Goal: Task Accomplishment & Management: Use online tool/utility

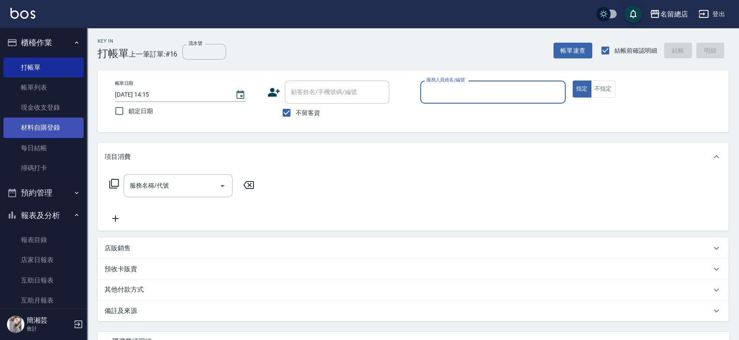
click at [45, 119] on link "材料自購登錄" at bounding box center [43, 128] width 80 height 20
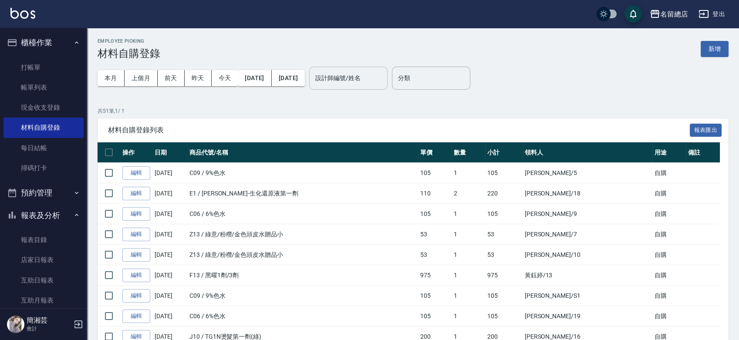
click at [380, 79] on input "設計師編號/姓名" at bounding box center [348, 78] width 71 height 15
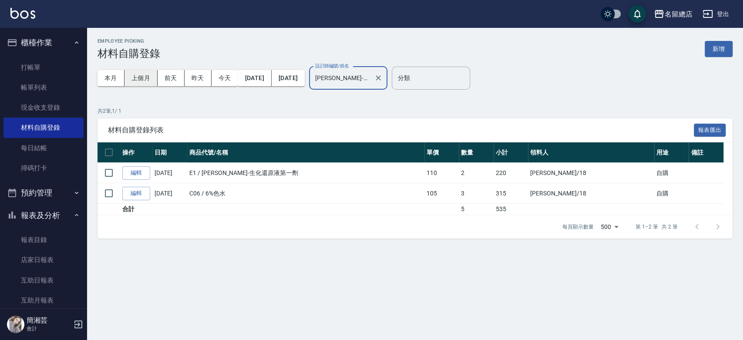
type input "[PERSON_NAME]-18"
click at [137, 81] on button "上個月" at bounding box center [141, 78] width 33 height 16
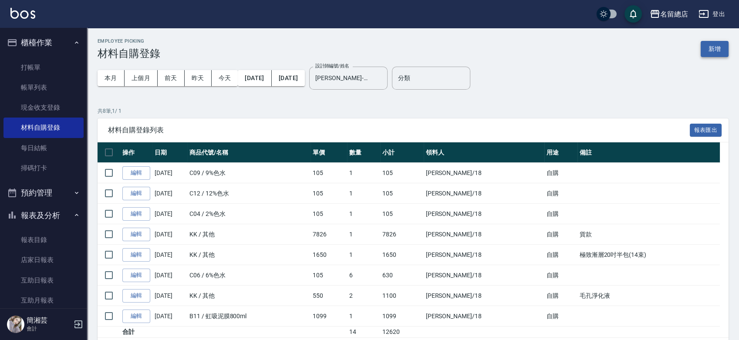
click at [711, 47] on button "新增" at bounding box center [715, 49] width 28 height 16
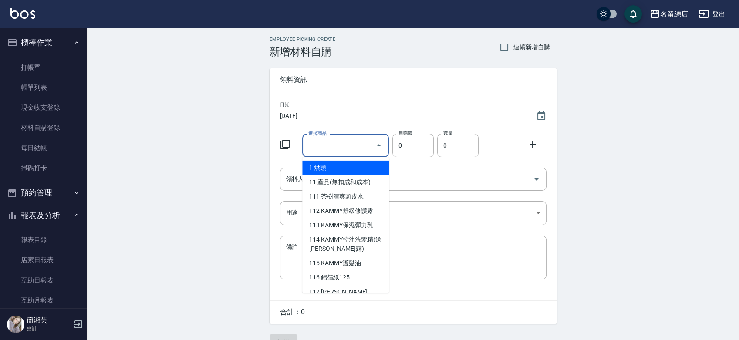
click at [342, 149] on input "選擇商品" at bounding box center [339, 145] width 66 height 15
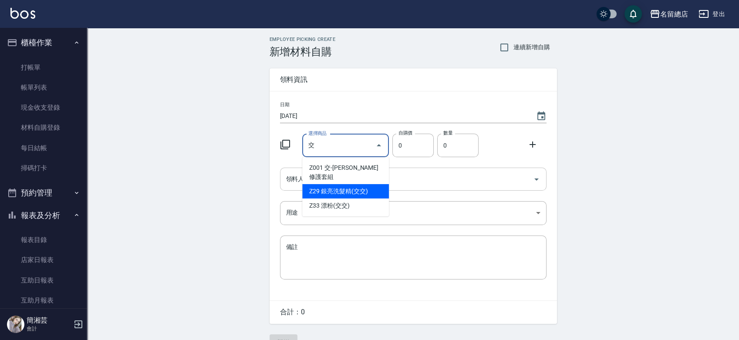
click at [337, 184] on li "Z29 銀亮洗髮精(交交)" at bounding box center [345, 191] width 87 height 14
type input "銀亮洗髮精(交交)"
type input "480"
type input "1"
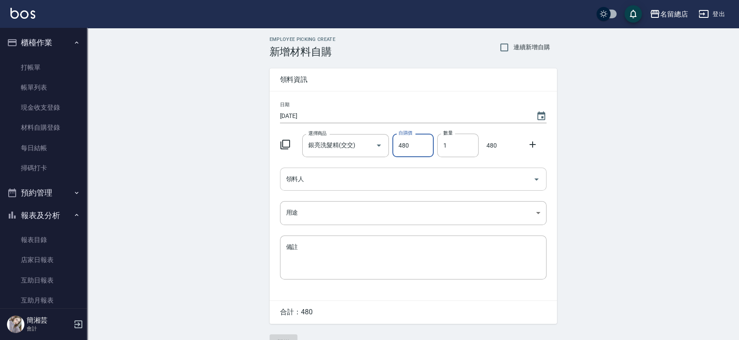
click at [327, 184] on input "領料人" at bounding box center [407, 179] width 246 height 15
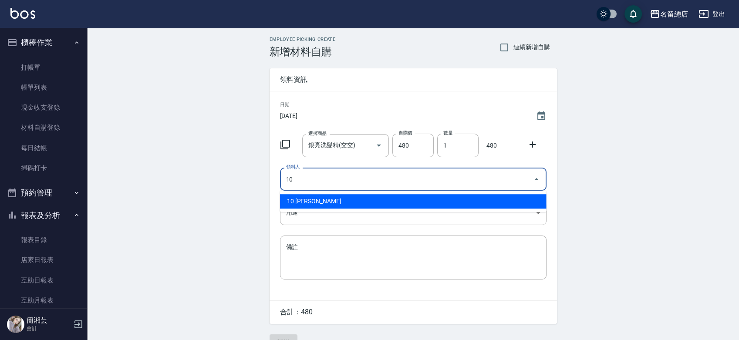
type input "10 [PERSON_NAME]"
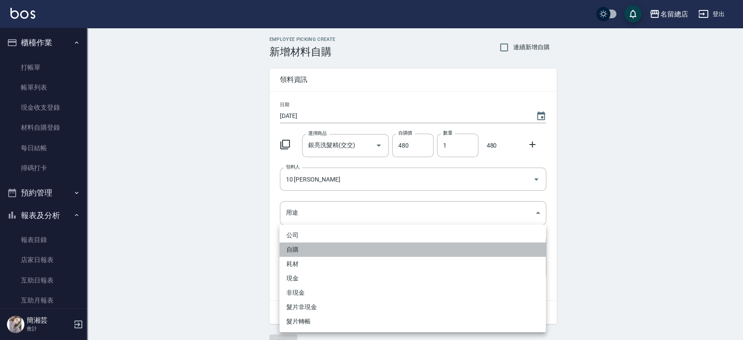
click at [300, 249] on li "自購" at bounding box center [413, 250] width 266 height 14
type input "自購"
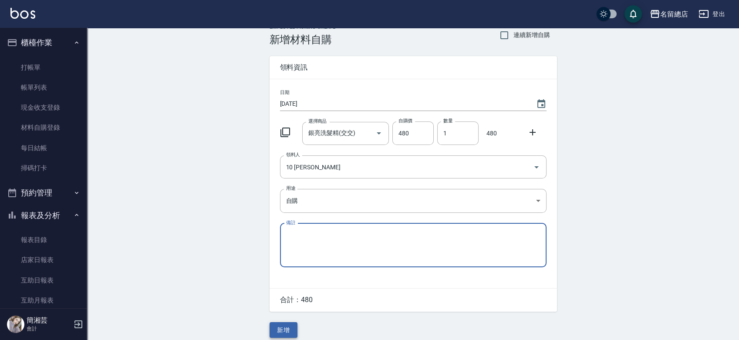
scroll to position [19, 0]
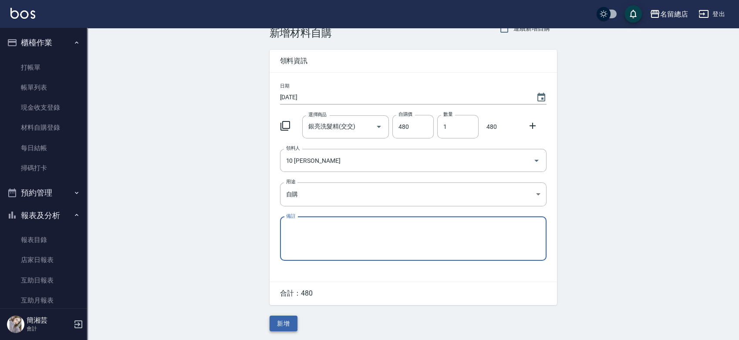
click at [283, 317] on button "新增" at bounding box center [284, 324] width 28 height 16
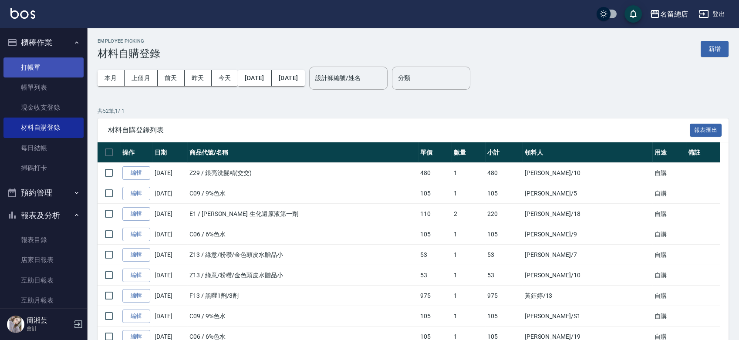
click at [40, 73] on link "打帳單" at bounding box center [43, 67] width 80 height 20
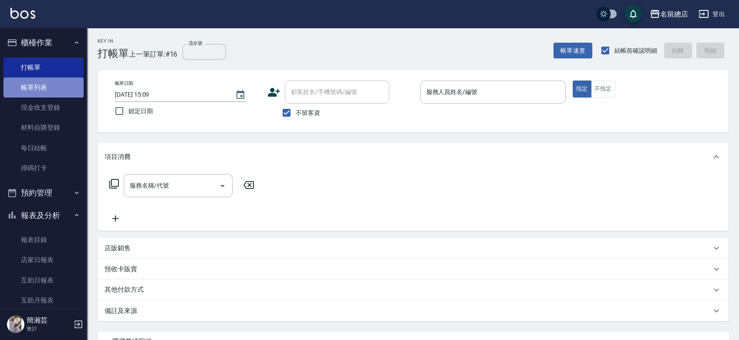
click at [64, 84] on link "帳單列表" at bounding box center [43, 88] width 80 height 20
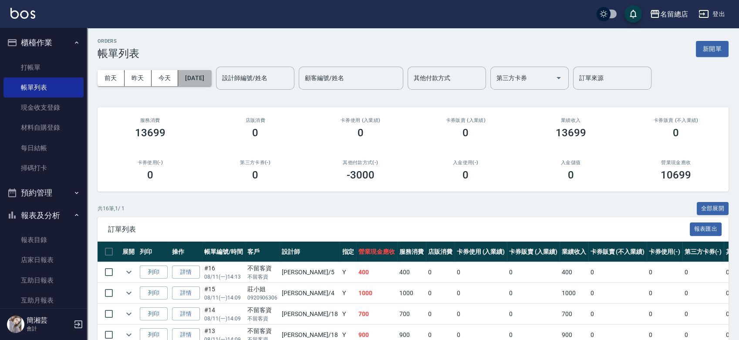
click at [211, 78] on button "[DATE]" at bounding box center [194, 78] width 33 height 16
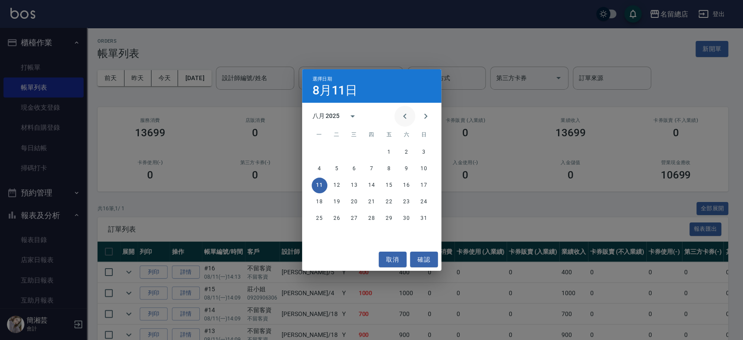
click at [400, 112] on icon "Previous month" at bounding box center [405, 116] width 10 height 10
click at [322, 217] on button "28" at bounding box center [320, 219] width 16 height 16
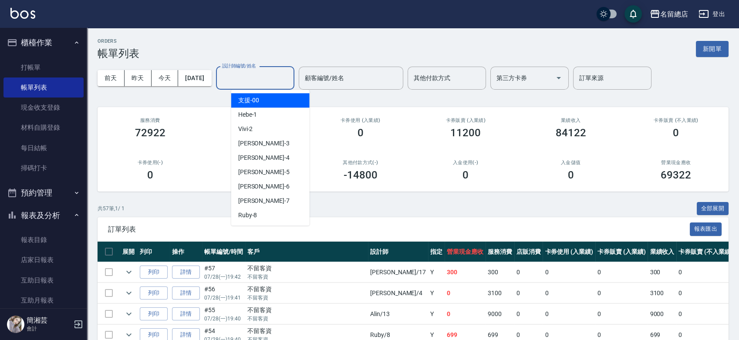
click at [260, 80] on input "設計師編號/姓名" at bounding box center [255, 78] width 71 height 15
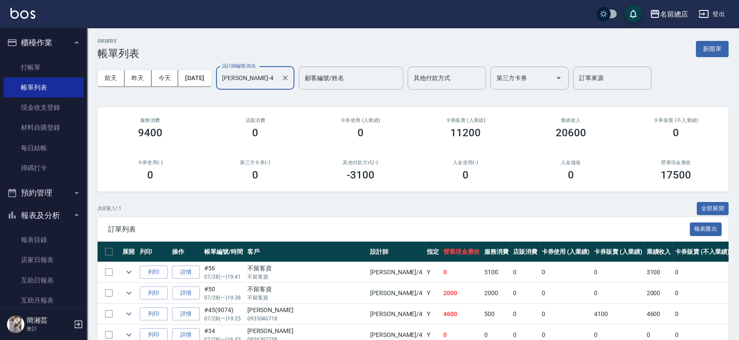
type input "[PERSON_NAME]-4"
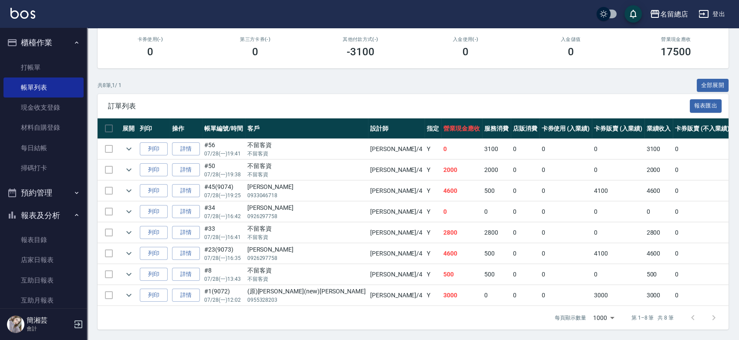
scroll to position [129, 0]
click at [29, 66] on link "打帳單" at bounding box center [43, 67] width 80 height 20
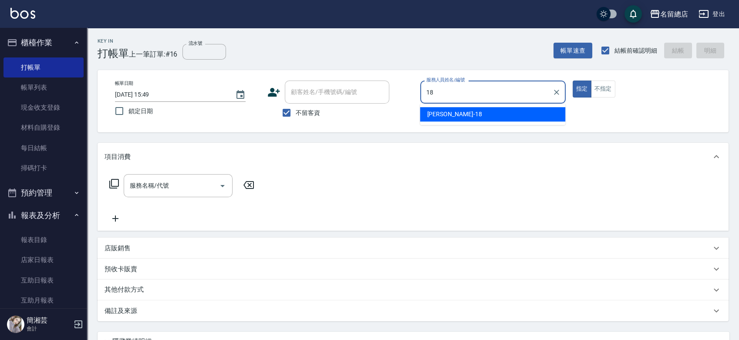
type input "[PERSON_NAME]-18"
type button "true"
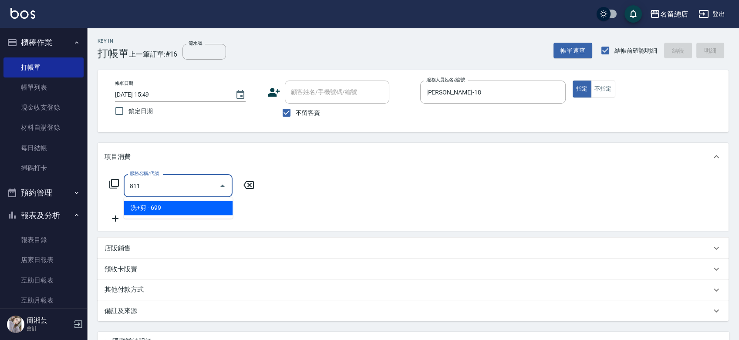
type input "洗+剪(811)"
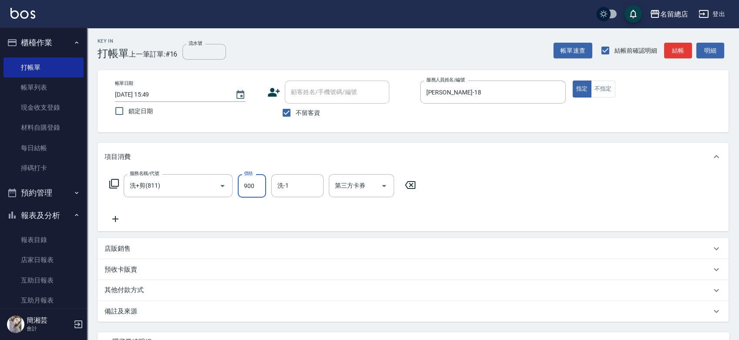
type input "900"
type input "[PERSON_NAME]-66"
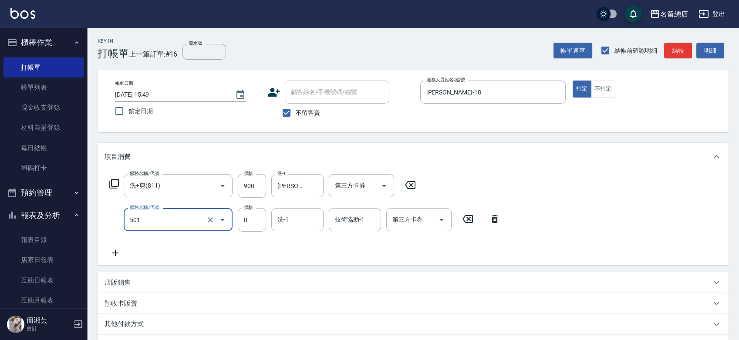
type input "2段蓋卡1300以上(501)"
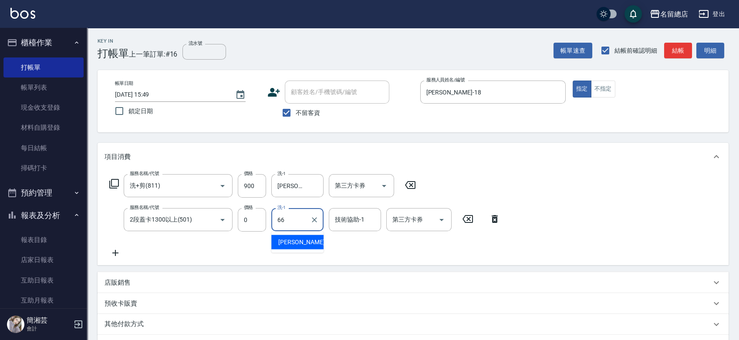
type input "[PERSON_NAME]-66"
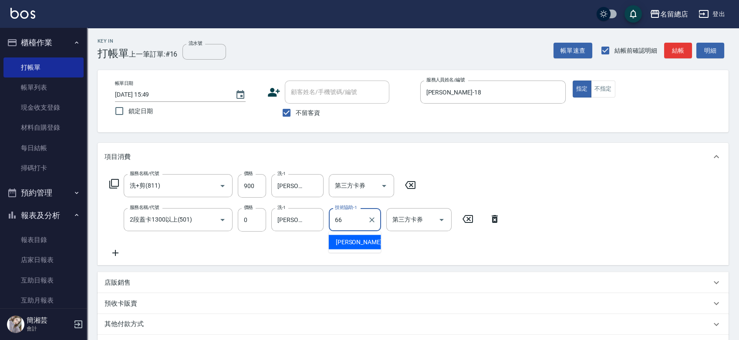
type input "[PERSON_NAME]-66"
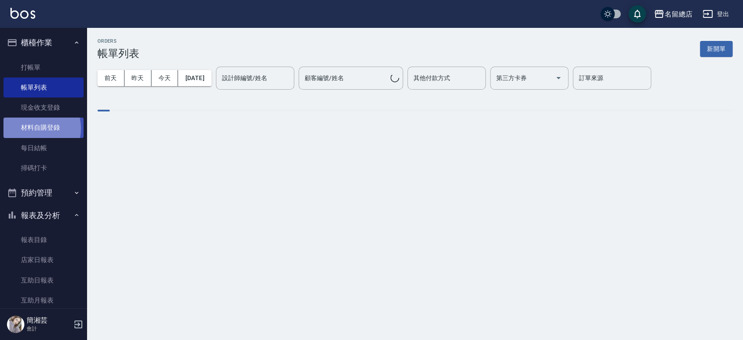
click at [32, 128] on link "材料自購登錄" at bounding box center [43, 128] width 80 height 20
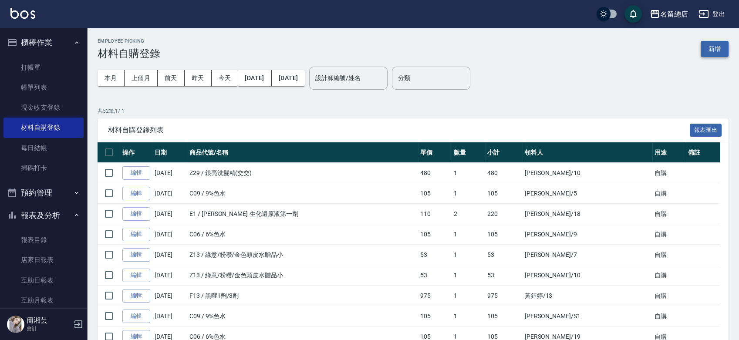
click at [717, 48] on button "新增" at bounding box center [715, 49] width 28 height 16
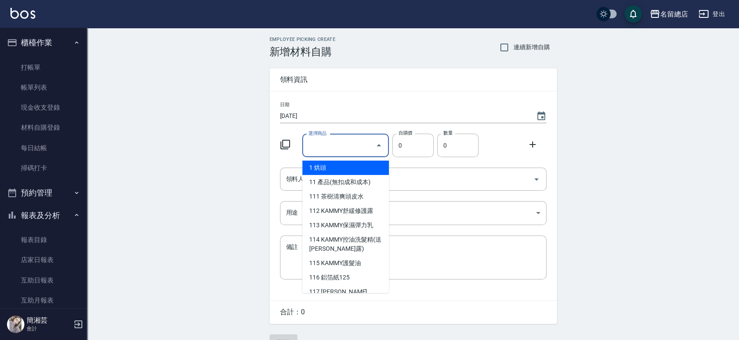
drag, startPoint x: 340, startPoint y: 142, endPoint x: 341, endPoint y: 147, distance: 4.5
click at [340, 142] on input "選擇商品" at bounding box center [339, 145] width 66 height 15
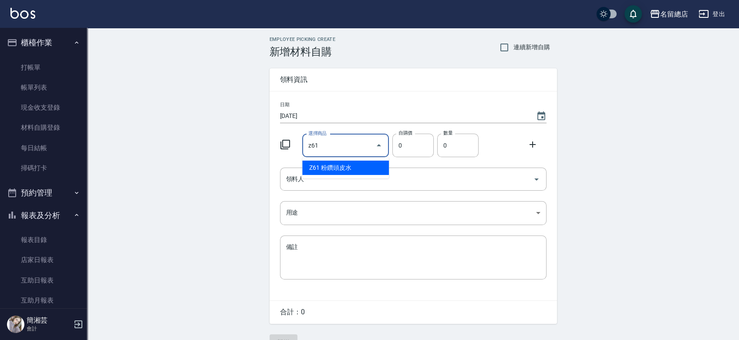
type input "粉鑽頭皮水"
type input "330"
type input "1"
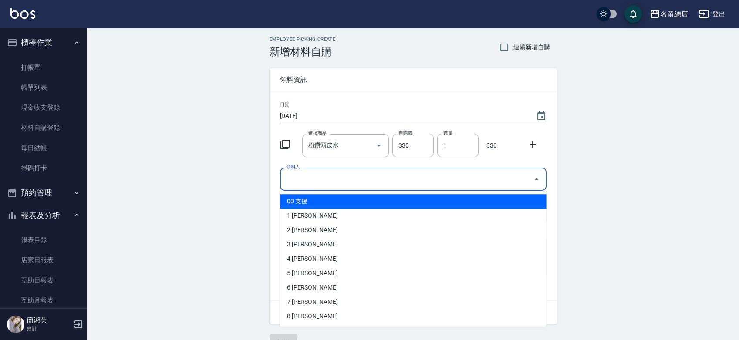
click at [329, 177] on input "領料人" at bounding box center [407, 179] width 246 height 15
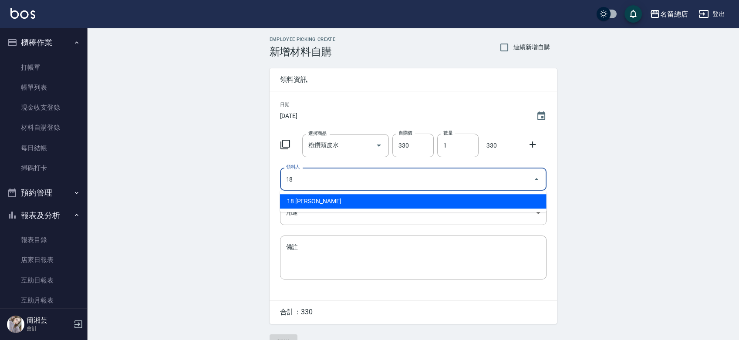
type input "18 [PERSON_NAME]"
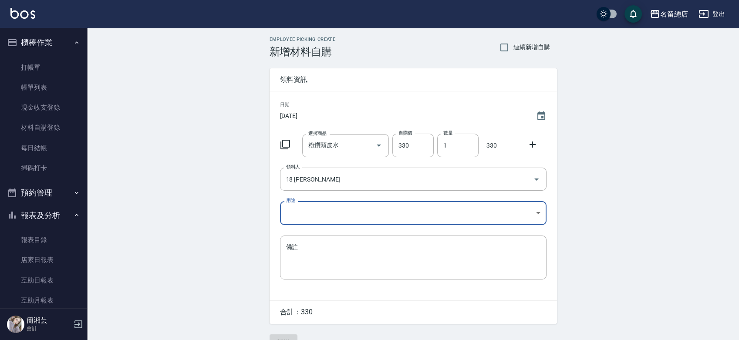
click at [330, 210] on body "名留總店 登出 櫃檯作業 打帳單 帳單列表 現金收支登錄 材料自購登錄 每日結帳 掃碼打卡 預約管理 預約管理 單日預約紀錄 單週預約紀錄 報表及分析 報表目…" at bounding box center [369, 179] width 739 height 359
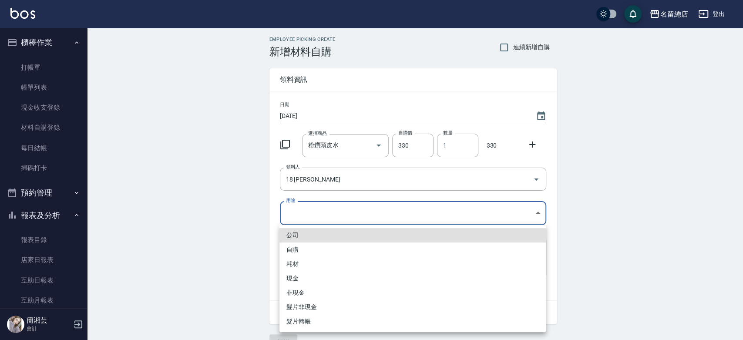
click at [320, 247] on li "自購" at bounding box center [413, 250] width 266 height 14
type input "自購"
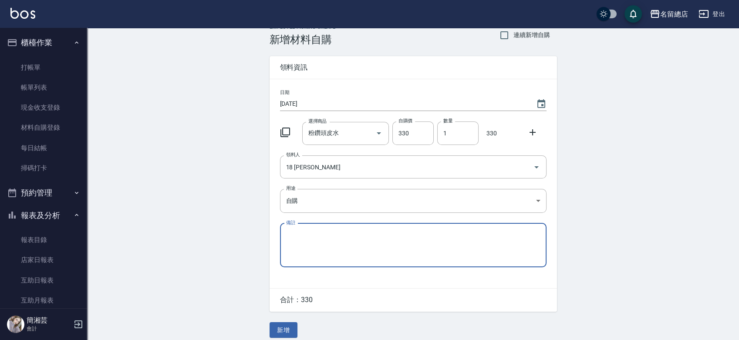
scroll to position [19, 0]
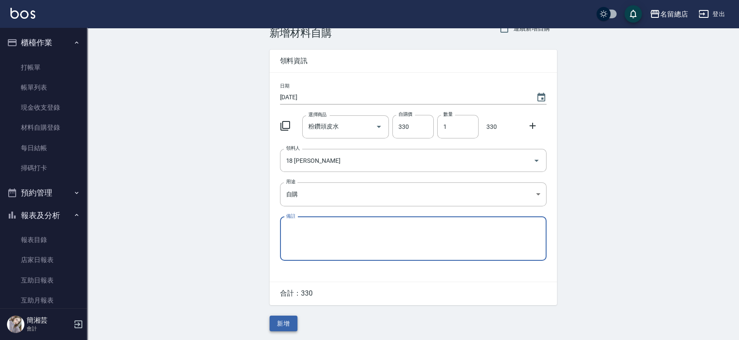
click at [273, 325] on button "新增" at bounding box center [284, 324] width 28 height 16
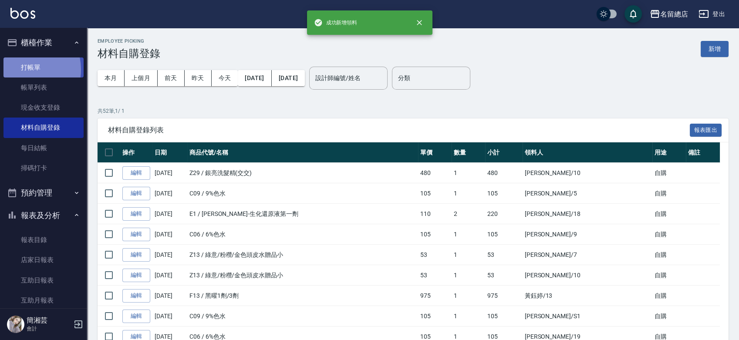
click at [24, 69] on link "打帳單" at bounding box center [43, 67] width 80 height 20
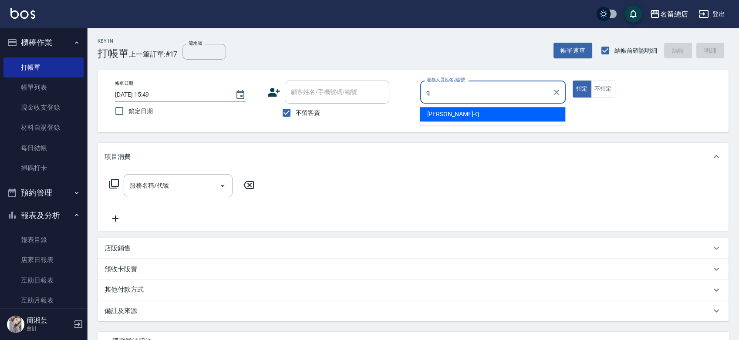
type input "[PERSON_NAME]"
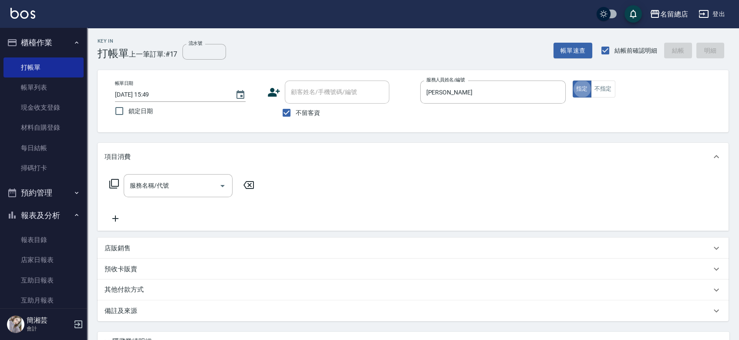
type button "true"
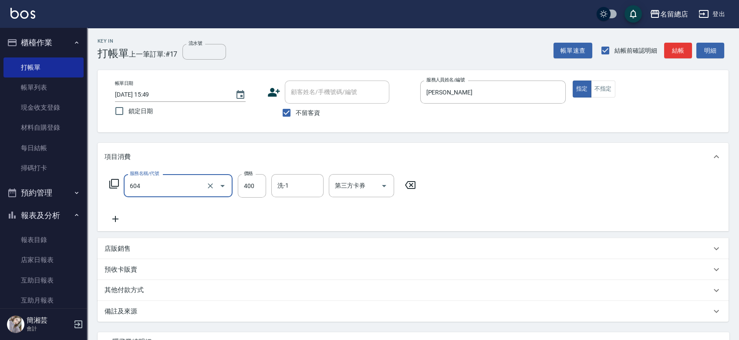
type input "健康洗髮(604)"
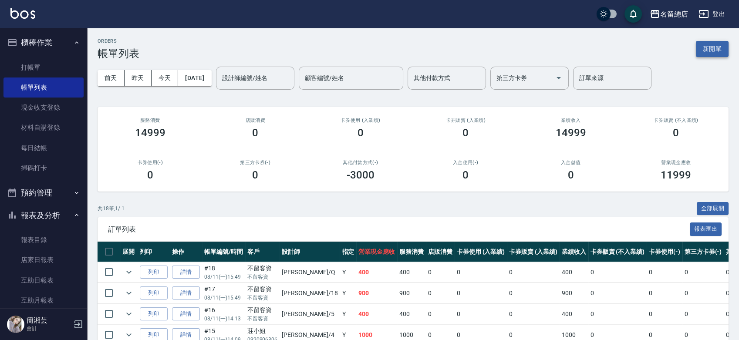
click at [714, 46] on button "新開單" at bounding box center [712, 49] width 33 height 16
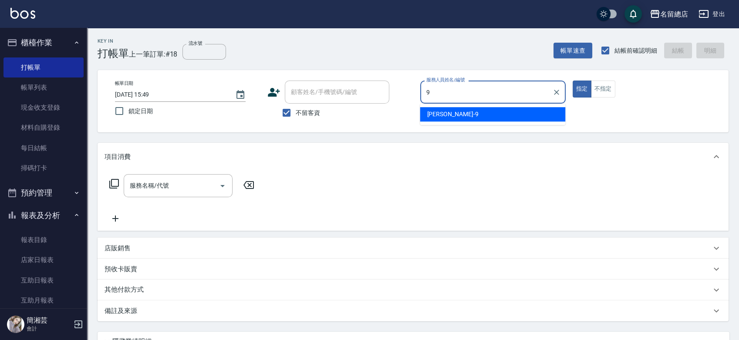
type input "[PERSON_NAME]-9"
type button "true"
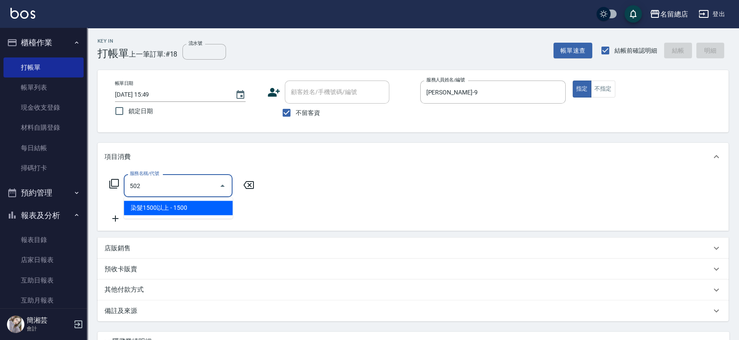
type input "染髮1500以上(502)"
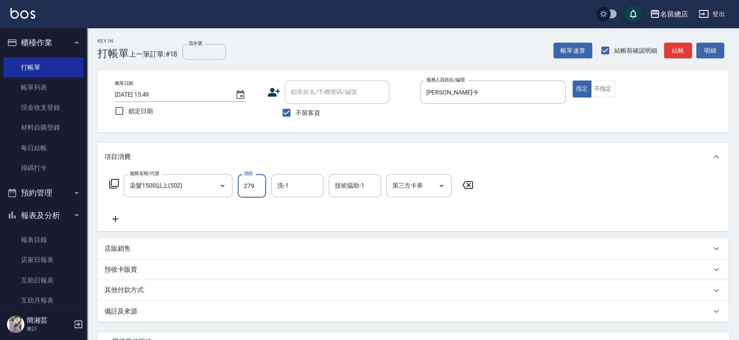
type input "2799"
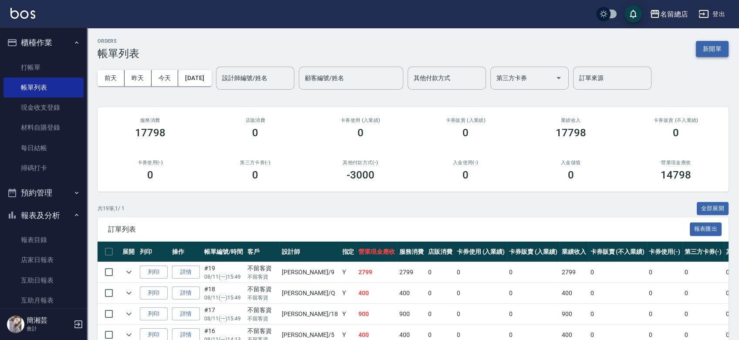
click at [715, 54] on button "新開單" at bounding box center [712, 49] width 33 height 16
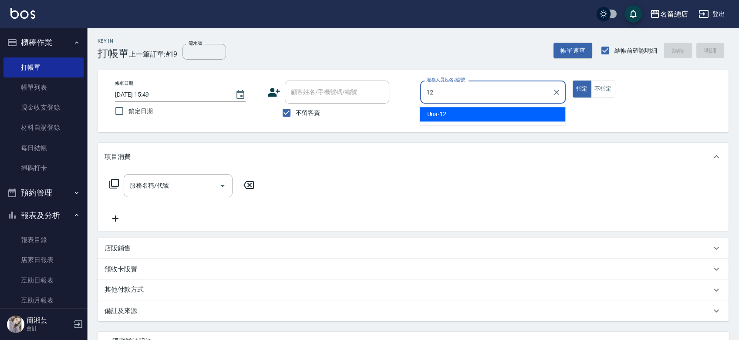
type input "Una-12"
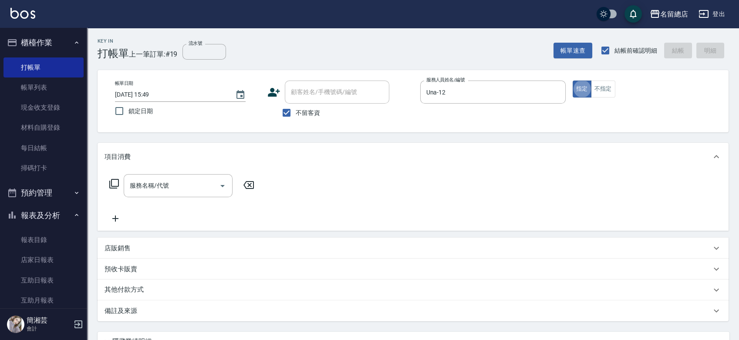
type button "true"
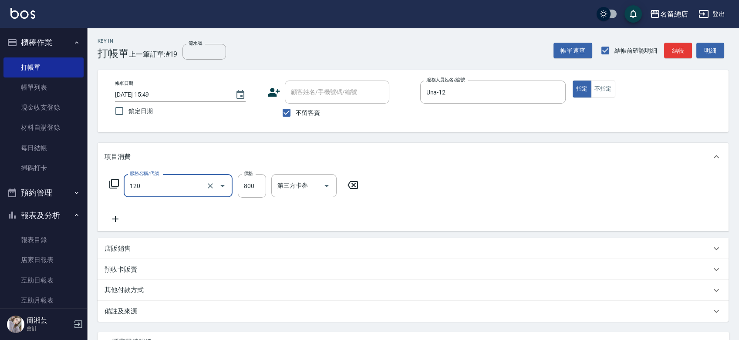
type input "自備頭皮(120)"
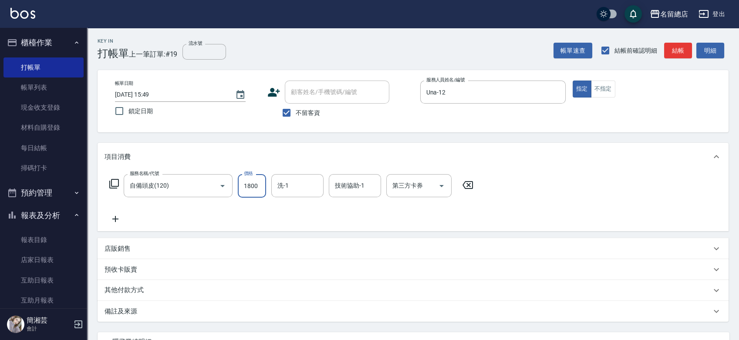
type input "1800"
type input "[PERSON_NAME]-36"
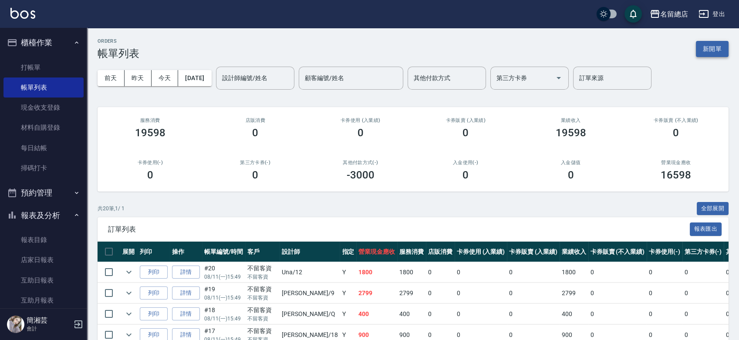
click at [707, 45] on button "新開單" at bounding box center [712, 49] width 33 height 16
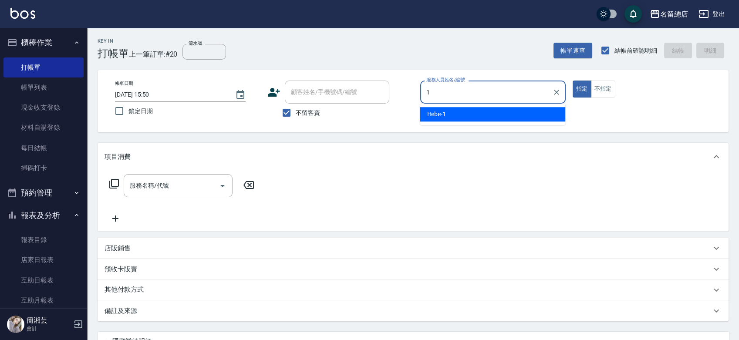
type input "Hebe-1"
type button "true"
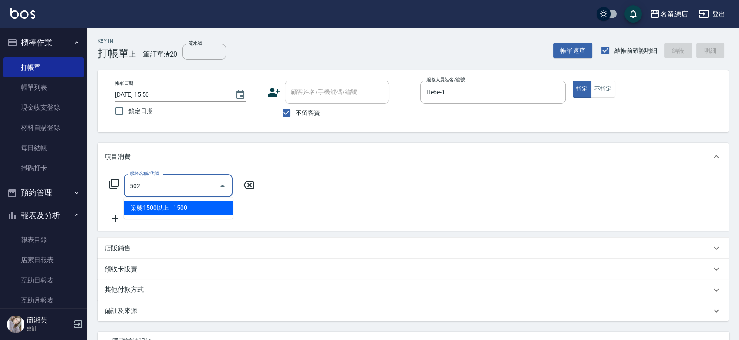
type input "染髮1500以上(502)"
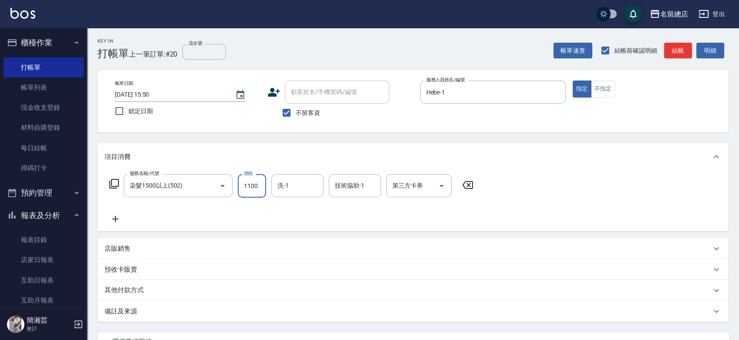
type input "1100"
type input "YY-45"
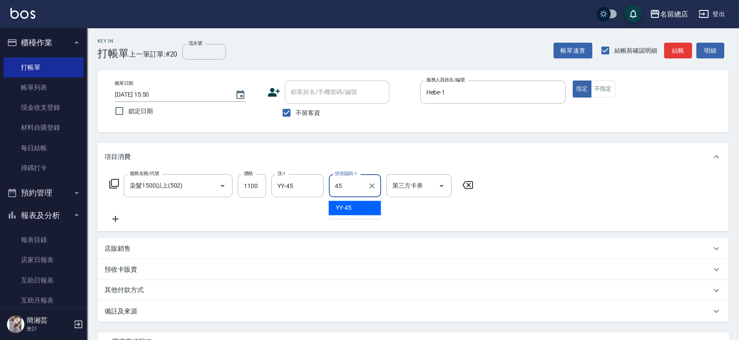
type input "YY-45"
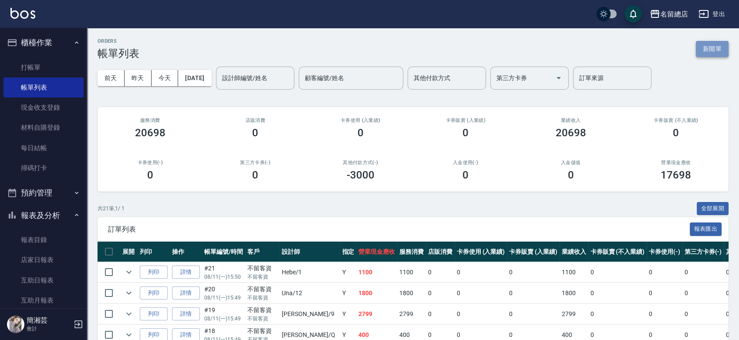
click at [715, 49] on button "新開單" at bounding box center [712, 49] width 33 height 16
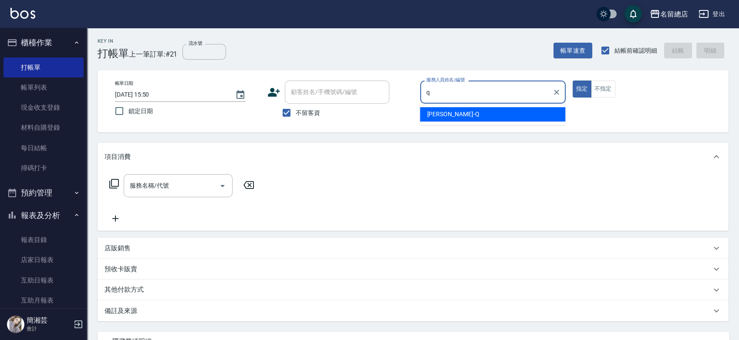
type input "[PERSON_NAME]"
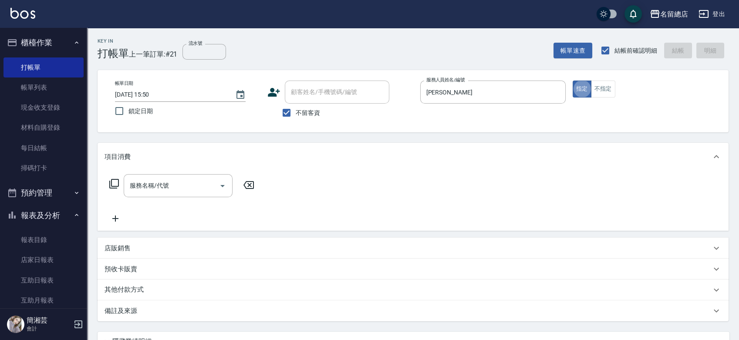
type button "true"
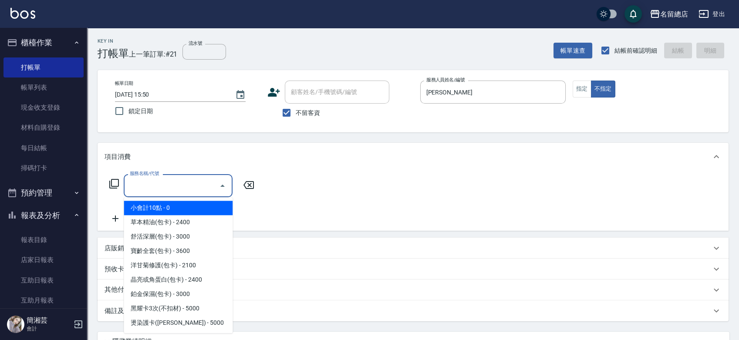
click at [186, 188] on input "服務名稱/代號" at bounding box center [172, 185] width 88 height 15
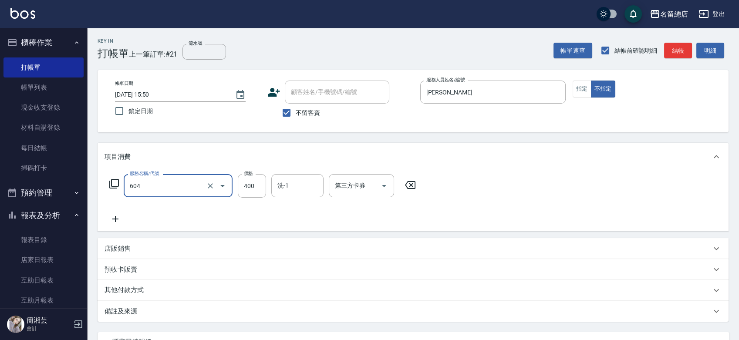
type input "健康洗髮(604)"
type input "500"
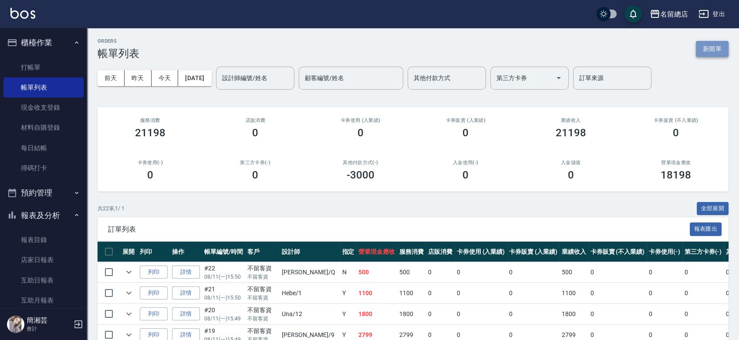
click at [700, 57] on button "新開單" at bounding box center [712, 49] width 33 height 16
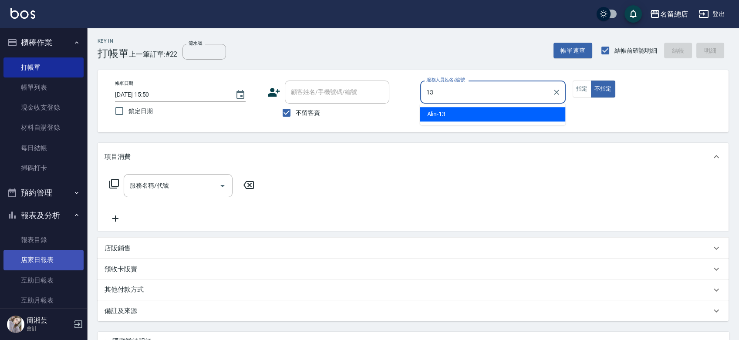
type input "Alin-13"
type button "false"
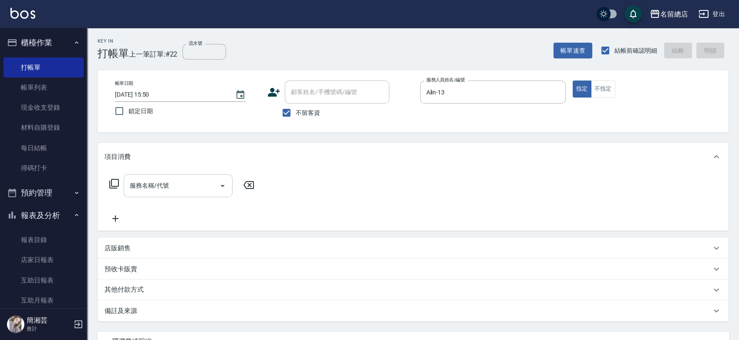
drag, startPoint x: 158, startPoint y: 177, endPoint x: 160, endPoint y: 191, distance: 14.0
click at [158, 178] on div "服務名稱/代號" at bounding box center [178, 185] width 109 height 23
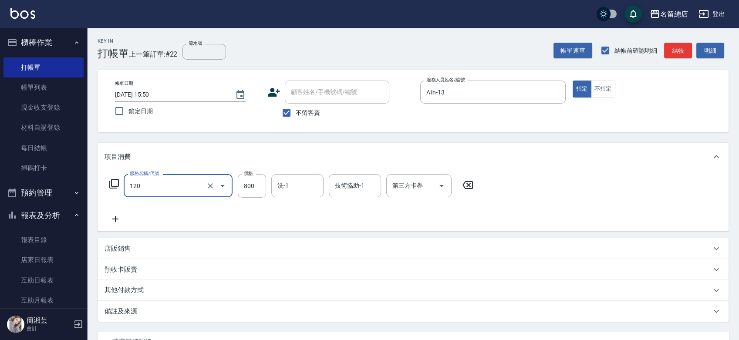
type input "自備頭皮(120)"
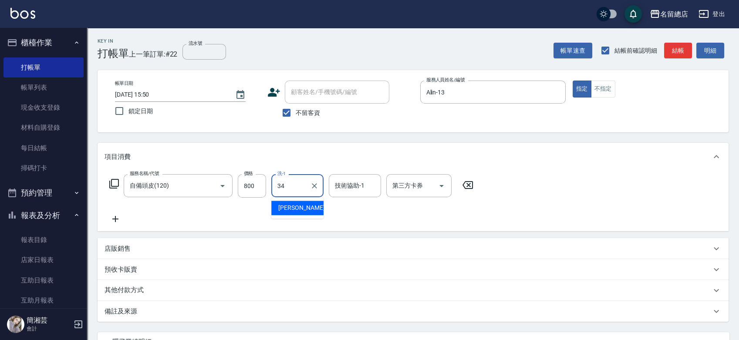
type input "[PERSON_NAME]-34"
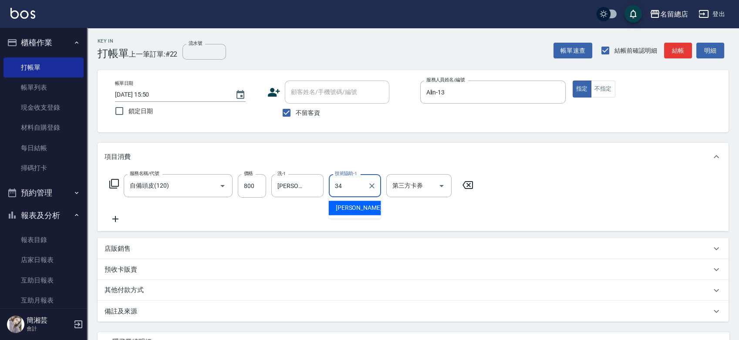
type input "[PERSON_NAME]-34"
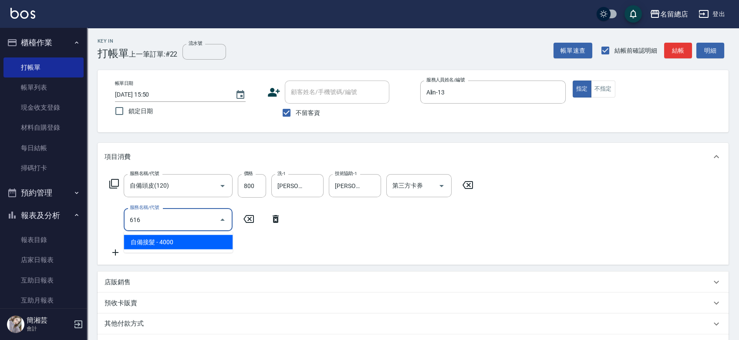
type input "自備接髮(616)"
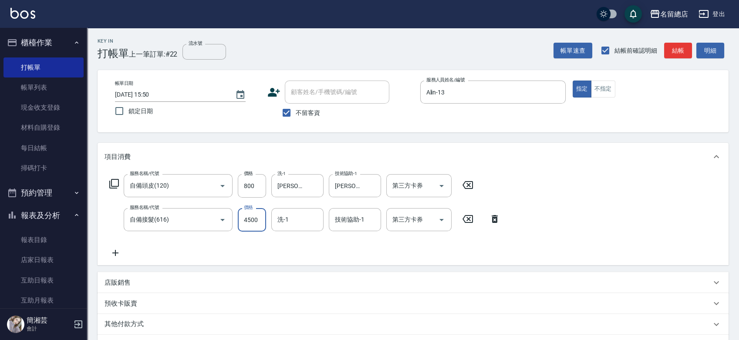
type input "4500"
type input "[PERSON_NAME]-34"
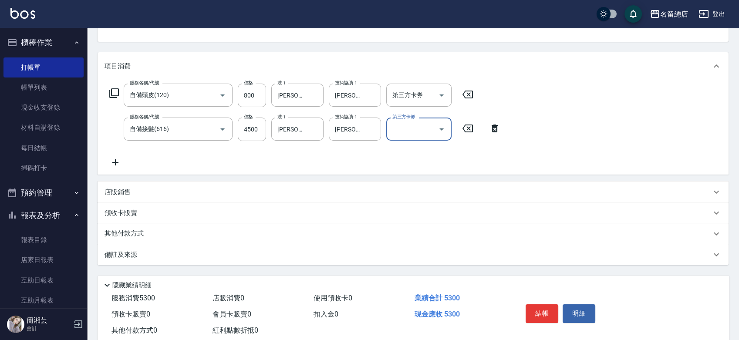
scroll to position [113, 0]
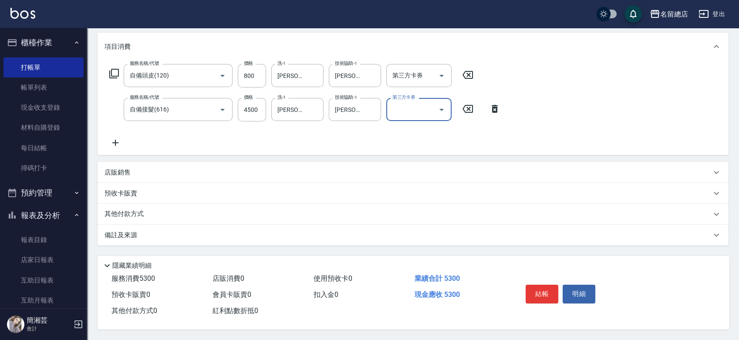
click at [123, 211] on p "其他付款方式" at bounding box center [126, 214] width 44 height 10
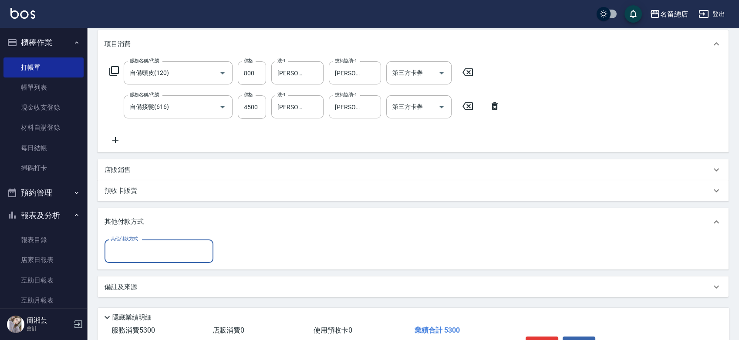
scroll to position [0, 0]
click at [139, 251] on input "其他付款方式" at bounding box center [158, 250] width 101 height 15
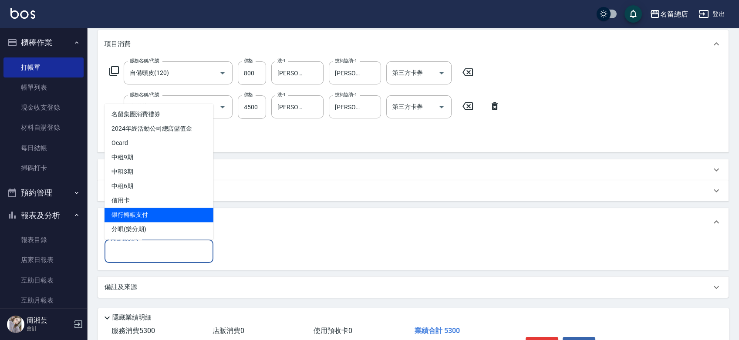
click at [140, 201] on span "信用卡" at bounding box center [158, 200] width 109 height 14
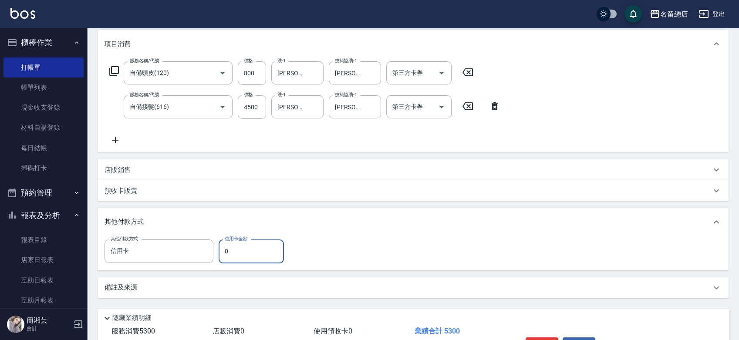
type input "信用卡"
type input "5300"
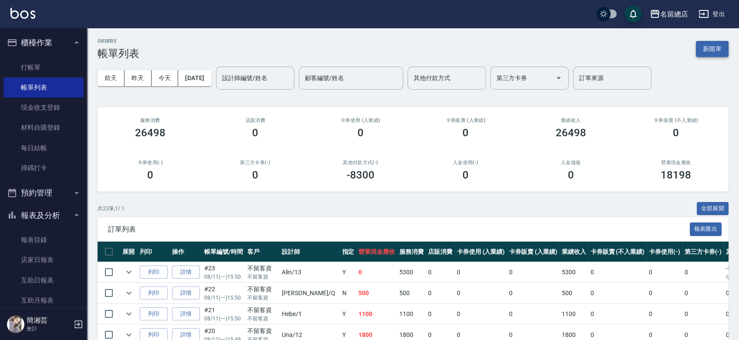
drag, startPoint x: 730, startPoint y: 52, endPoint x: 718, endPoint y: 49, distance: 12.1
click at [718, 49] on button "新開單" at bounding box center [712, 49] width 33 height 16
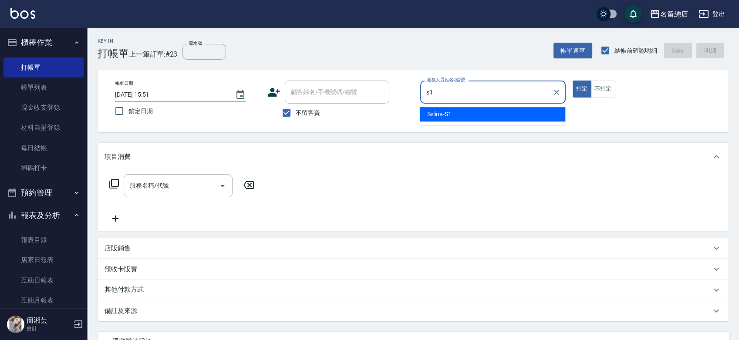
type input "Selina-S1"
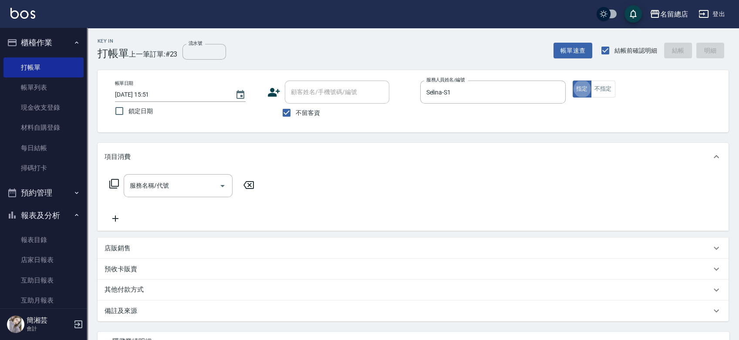
type button "true"
click at [604, 94] on button "不指定" at bounding box center [603, 89] width 24 height 17
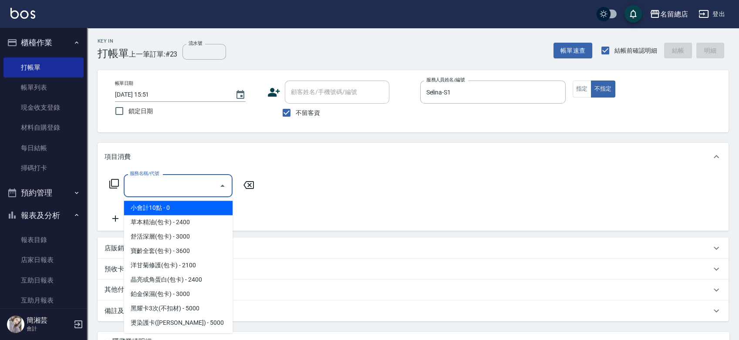
click at [181, 192] on input "服務名稱/代號" at bounding box center [172, 185] width 88 height 15
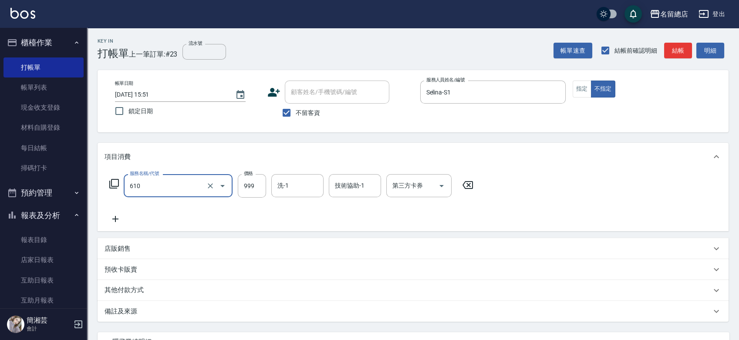
type input "頭皮SPA洗(610)"
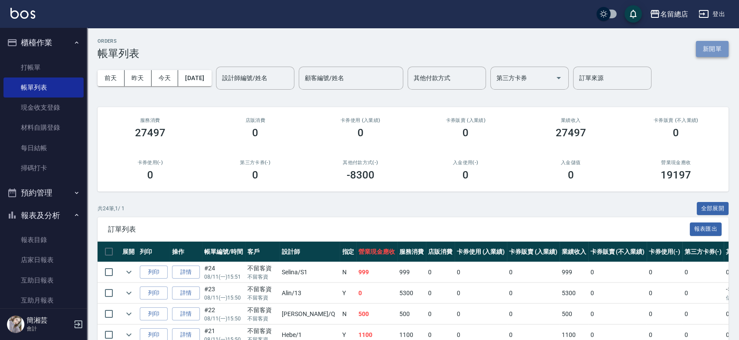
click at [712, 44] on button "新開單" at bounding box center [712, 49] width 33 height 16
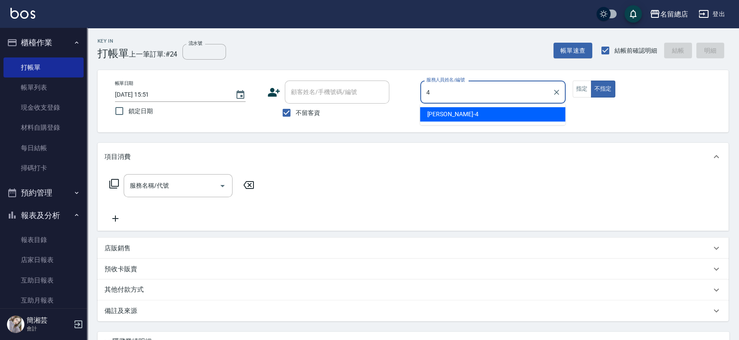
type input "[PERSON_NAME]-4"
type button "false"
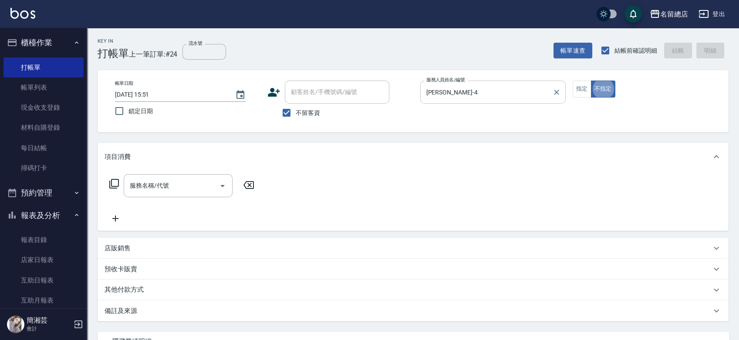
click at [579, 88] on button "指定" at bounding box center [582, 89] width 19 height 17
click at [306, 109] on span "不留客資" at bounding box center [308, 112] width 24 height 9
click at [296, 109] on input "不留客資" at bounding box center [286, 113] width 18 height 18
checkbox input "false"
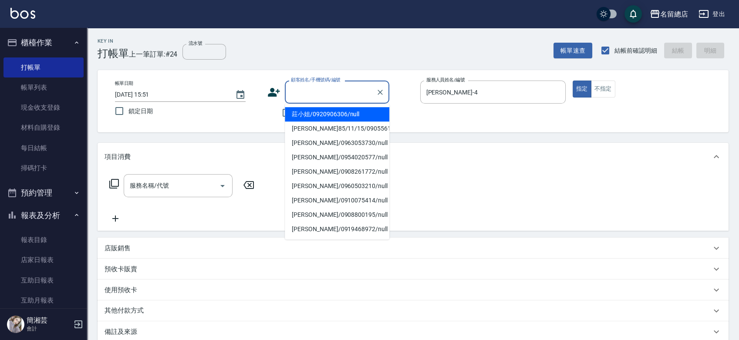
click at [310, 86] on div "顧客姓名/手機號碼/編號 顧客姓名/手機號碼/編號" at bounding box center [337, 92] width 104 height 23
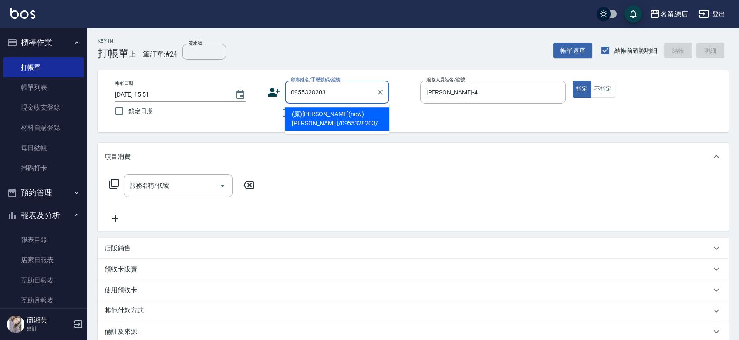
type input "(原)[PERSON_NAME](new)[PERSON_NAME]/0955328203/"
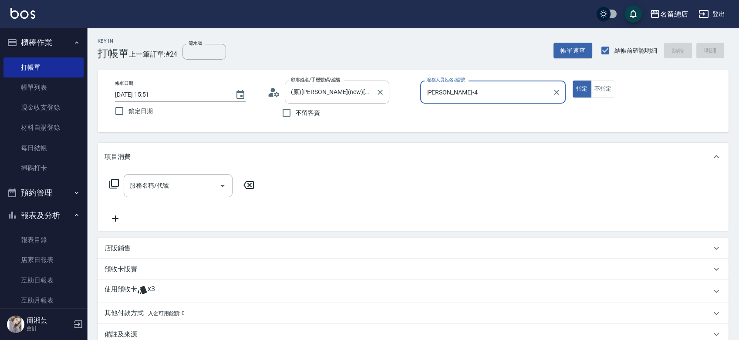
click at [573, 81] on button "指定" at bounding box center [582, 89] width 19 height 17
type button "true"
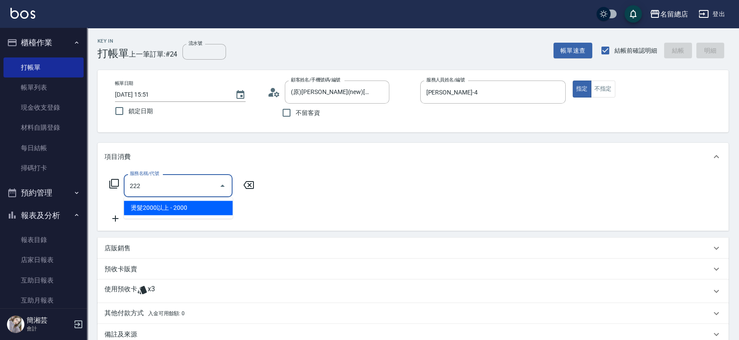
type input "燙髮2000以上(222)"
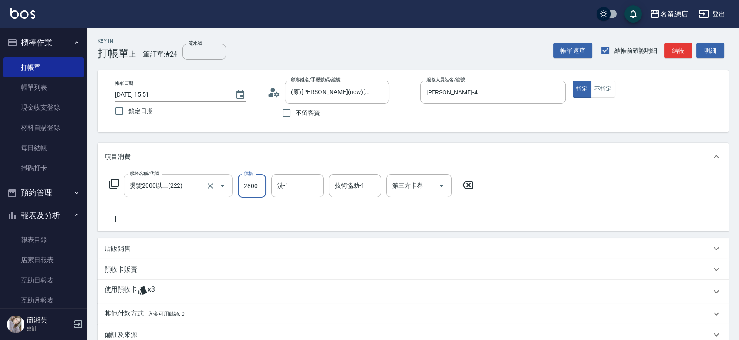
type input "2800"
type input "[PERSON_NAME]-25"
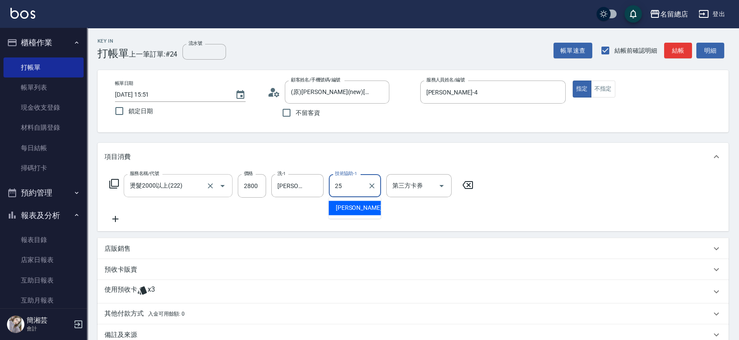
type input "[PERSON_NAME]-25"
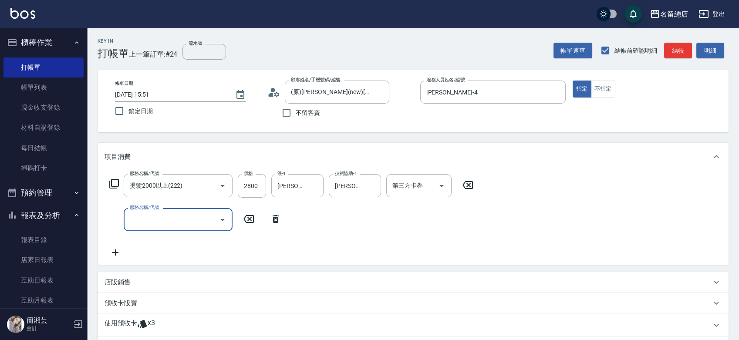
type input "5"
type input "護染蓋卡1000~1499(414)"
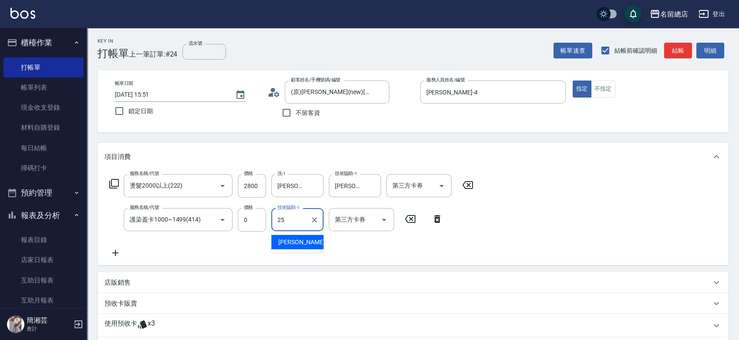
type input "[PERSON_NAME]-25"
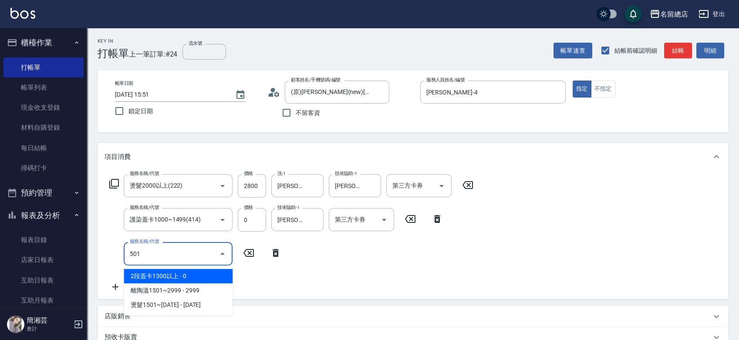
type input "2段蓋卡1300以上(501)"
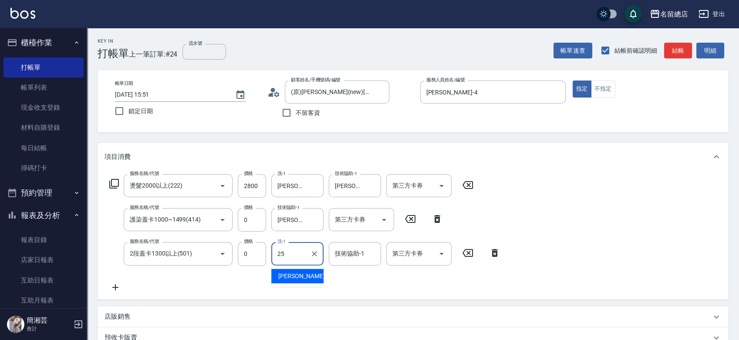
type input "[PERSON_NAME]-25"
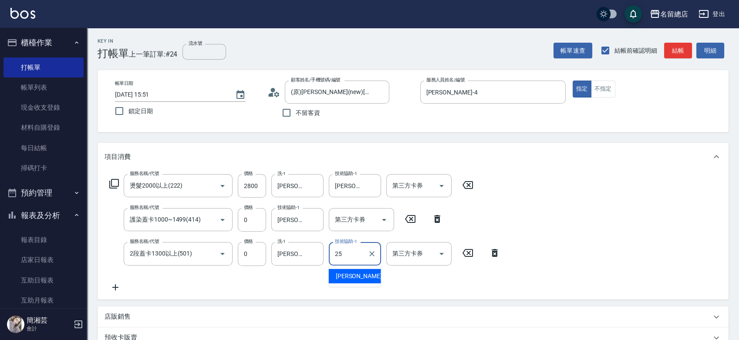
type input "[PERSON_NAME]-25"
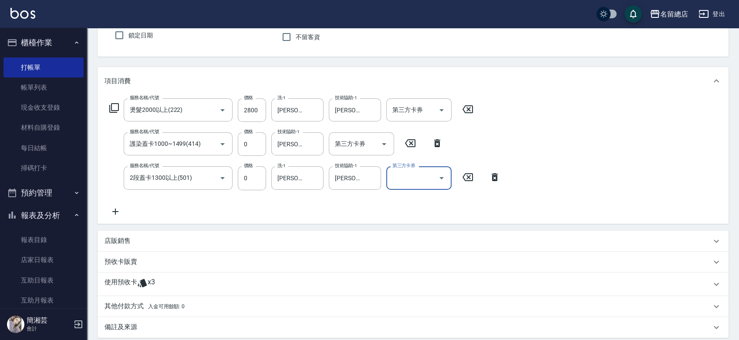
scroll to position [170, 0]
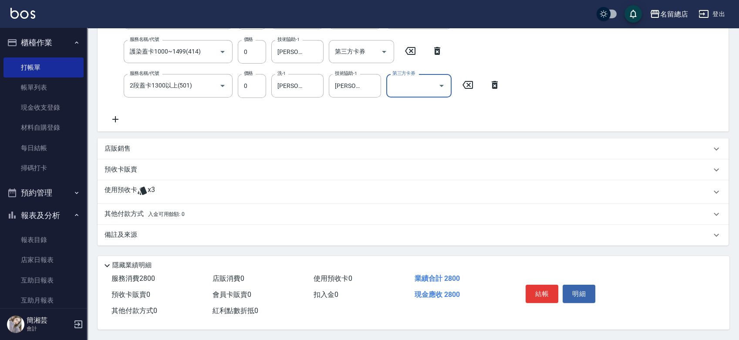
click at [166, 180] on div "使用預收卡 x3" at bounding box center [413, 192] width 631 height 24
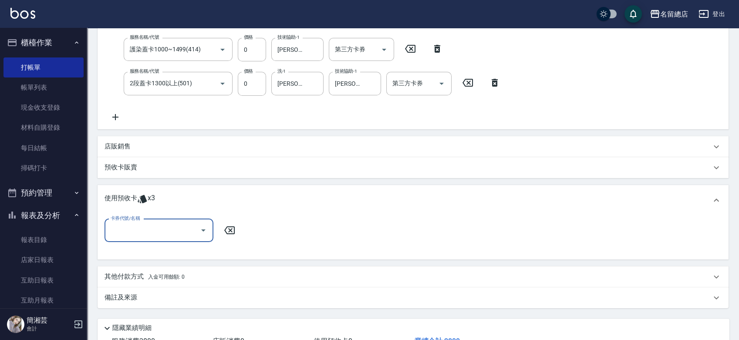
scroll to position [0, 0]
click at [163, 233] on input "卡券代號/名稱" at bounding box center [152, 230] width 88 height 15
click at [157, 249] on div "護染卡 剩餘3張 9072" at bounding box center [158, 253] width 109 height 14
type input "護染卡 9072"
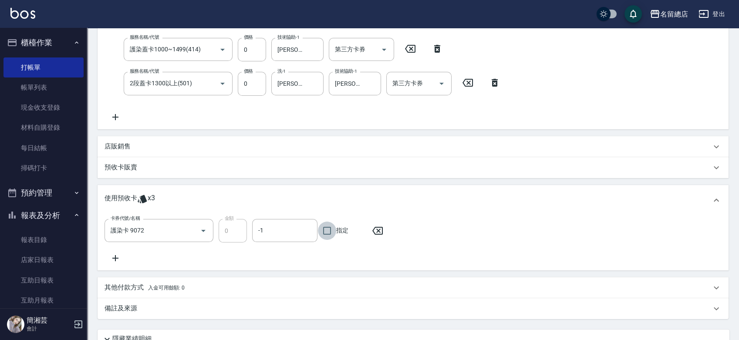
click at [330, 236] on input "指定" at bounding box center [327, 231] width 18 height 18
checkbox input "true"
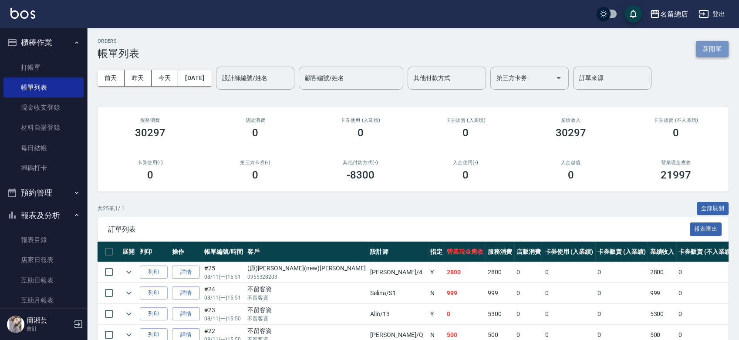
click at [714, 51] on button "新開單" at bounding box center [712, 49] width 33 height 16
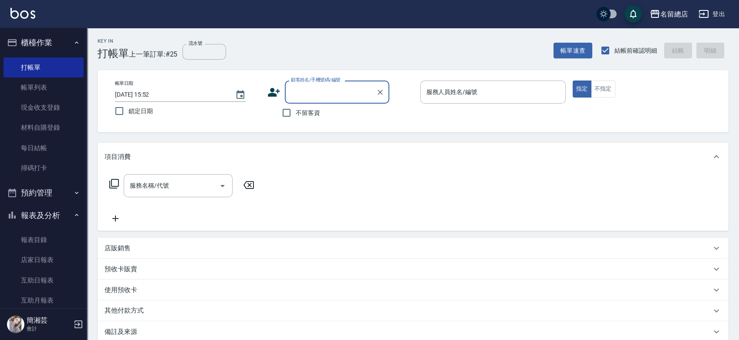
click at [315, 121] on label "不留客資" at bounding box center [298, 113] width 43 height 18
click at [296, 121] on input "不留客資" at bounding box center [286, 113] width 18 height 18
checkbox input "true"
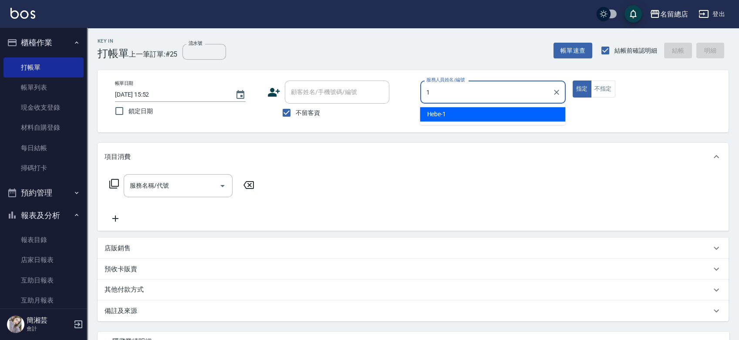
type input "Hebe-1"
type button "true"
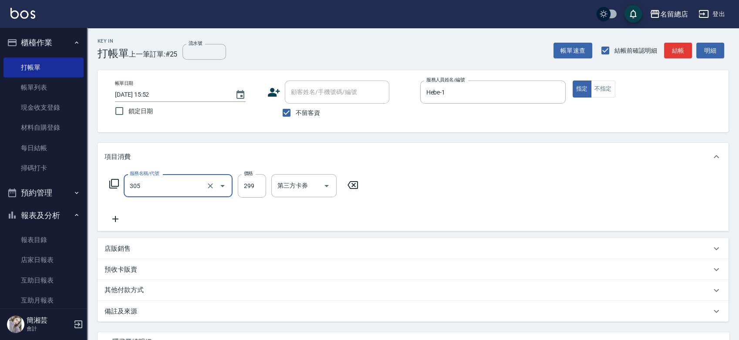
type input "剪髮(305)"
type input "400"
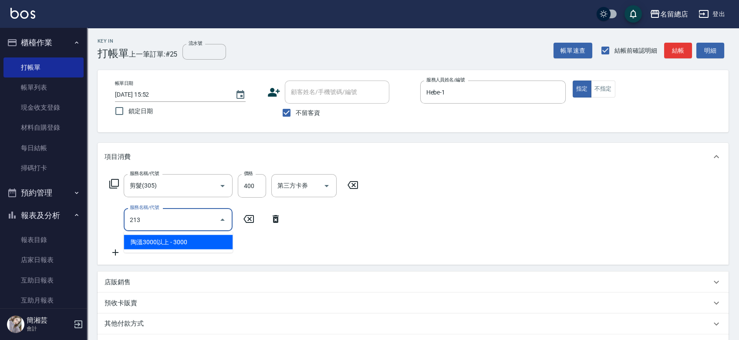
type input "陶溫3000以上(213)"
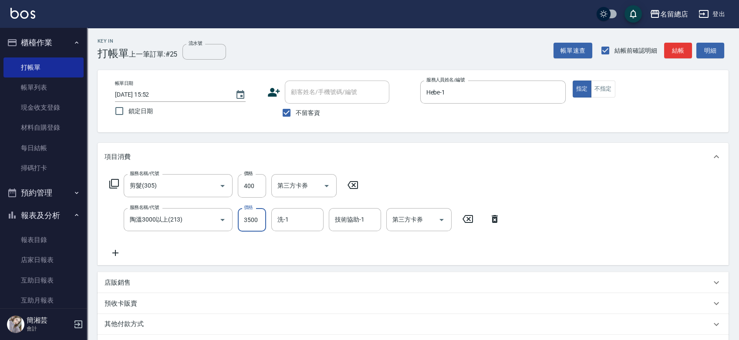
type input "3500"
type input "[PERSON_NAME]-37"
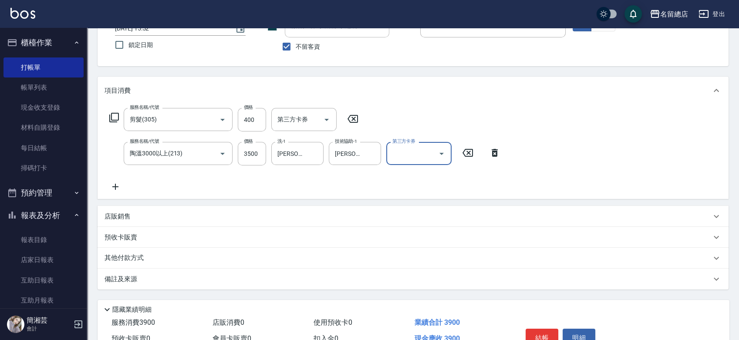
scroll to position [113, 0]
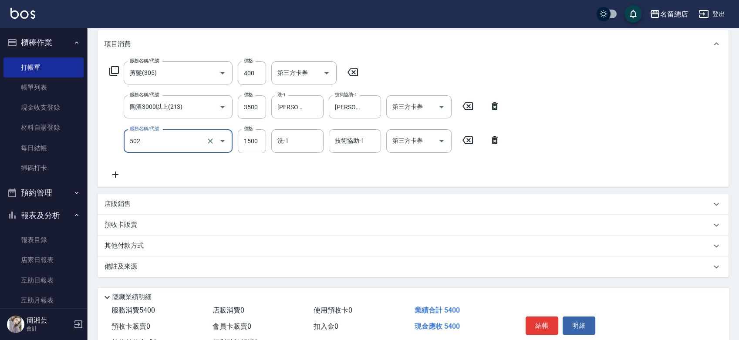
type input "染髮1500以上(502)"
type input "1200"
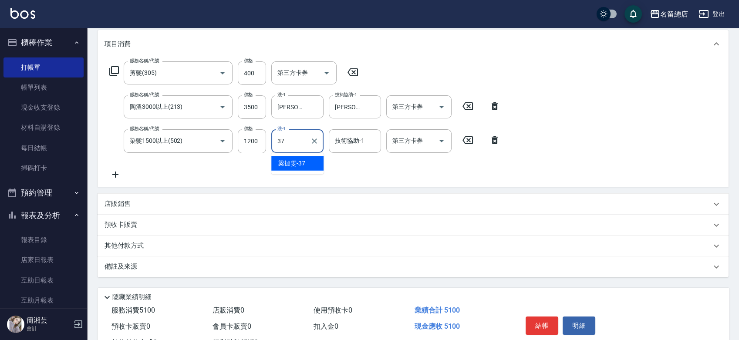
type input "[PERSON_NAME]-37"
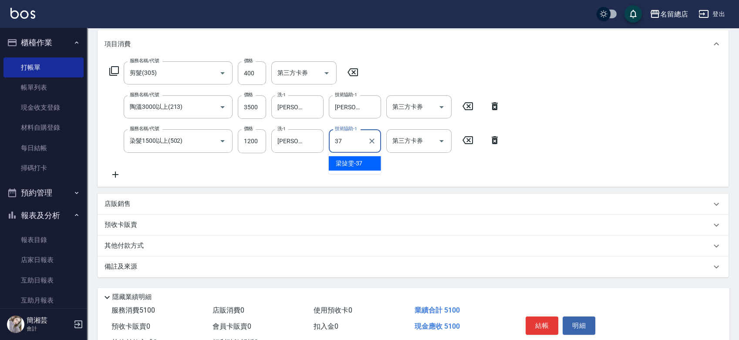
type input "[PERSON_NAME]-37"
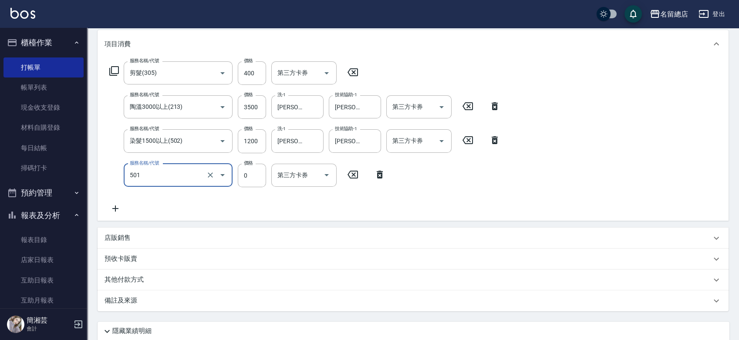
type input "2段蓋卡1300以上(501)"
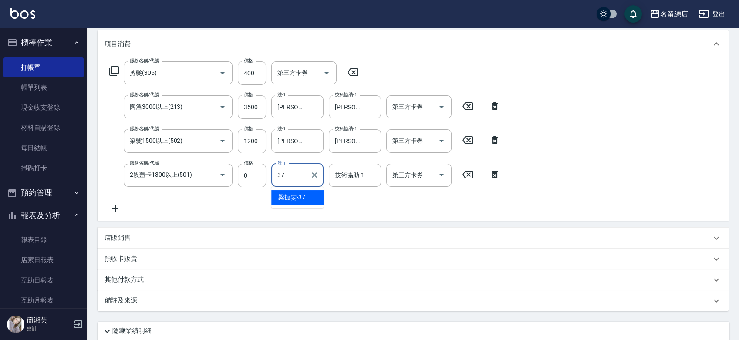
type input "[PERSON_NAME]-37"
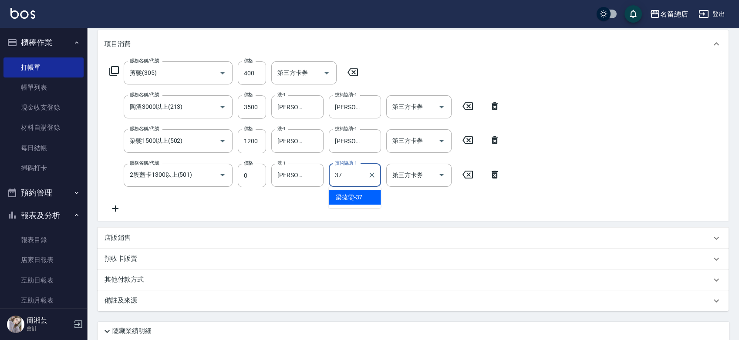
type input "[PERSON_NAME]-37"
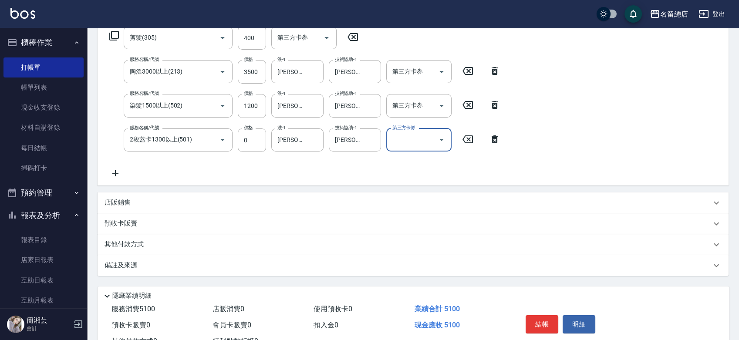
scroll to position [181, 0]
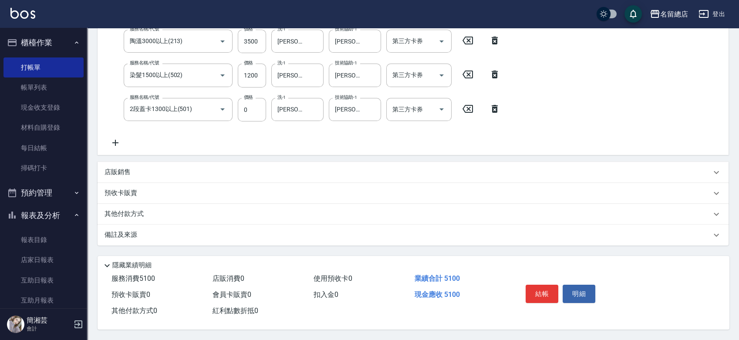
click at [184, 212] on div "其他付款方式" at bounding box center [407, 214] width 607 height 10
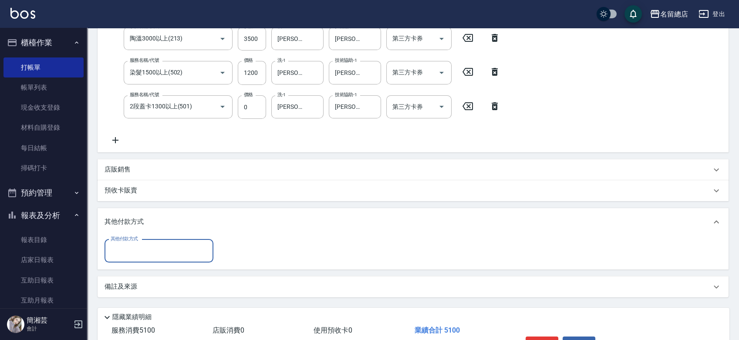
scroll to position [0, 0]
click at [165, 249] on input "其他付款方式" at bounding box center [158, 250] width 101 height 15
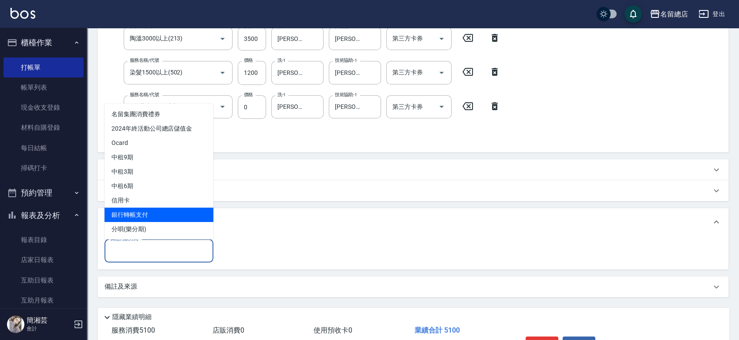
click at [169, 211] on span "銀行轉帳支付" at bounding box center [158, 214] width 109 height 14
type input "銀行轉帳支付"
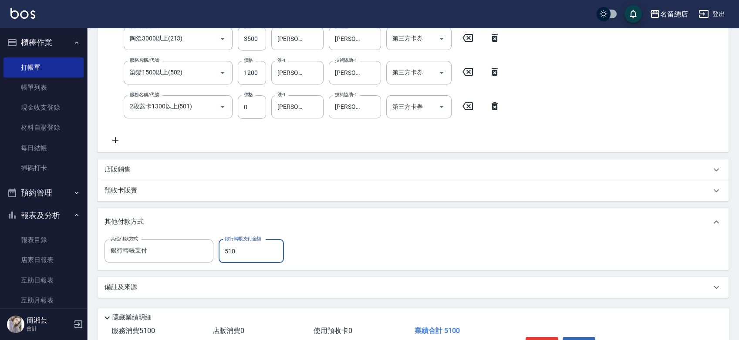
type input "5100"
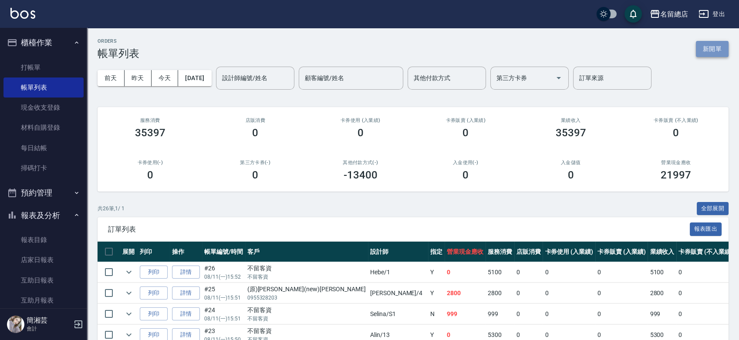
click at [708, 51] on button "新開單" at bounding box center [712, 49] width 33 height 16
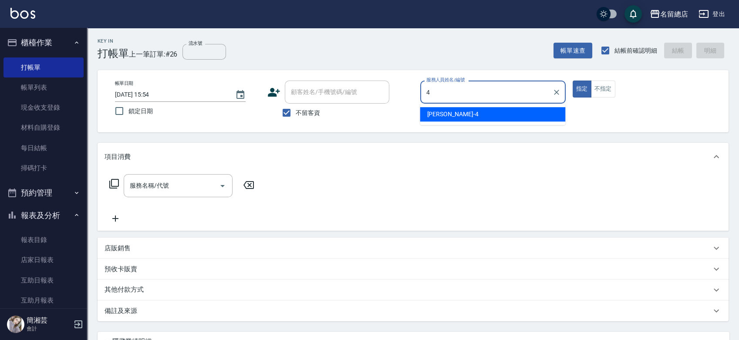
type input "[PERSON_NAME]-4"
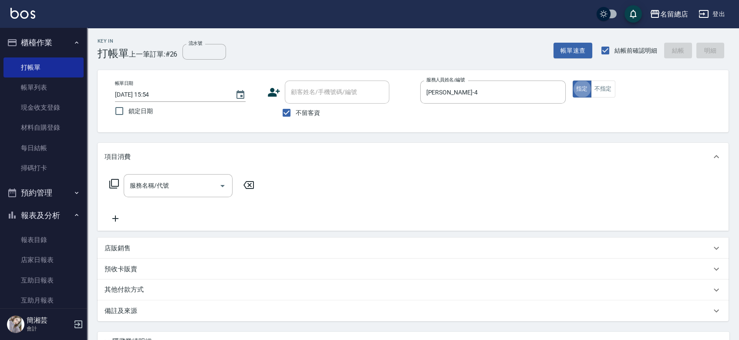
type button "true"
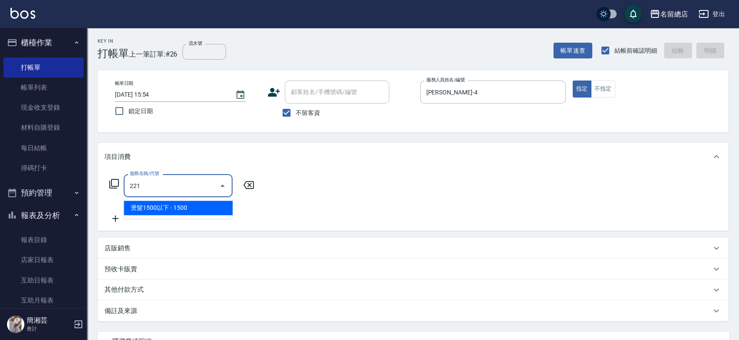
type input "燙髮1500以下(221)"
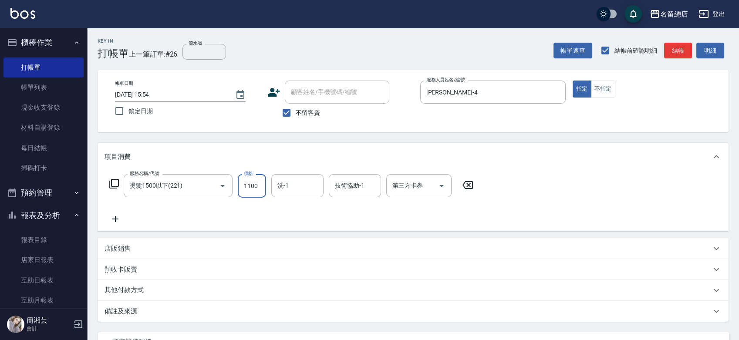
type input "1100"
type input "祥哥-98"
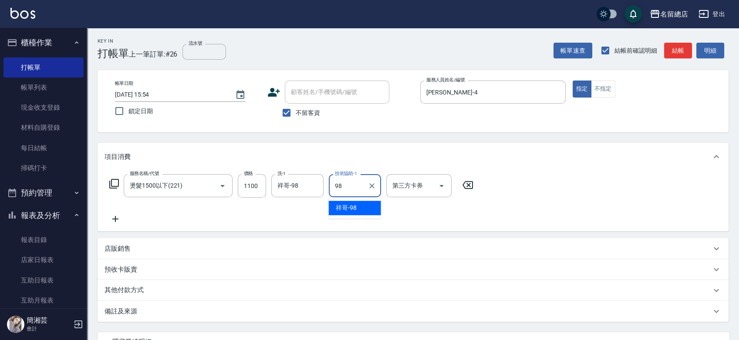
type input "祥哥-98"
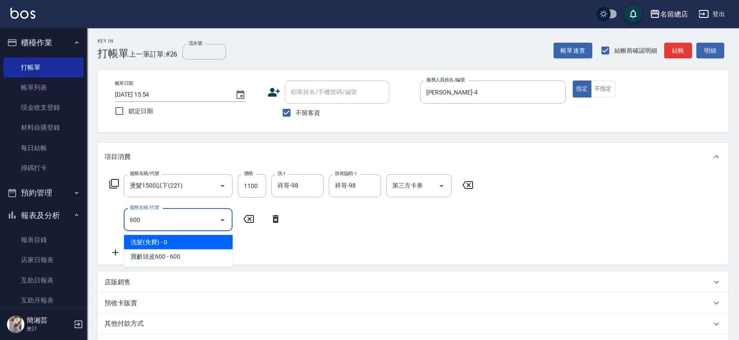
type input "洗髮(免費)(600)"
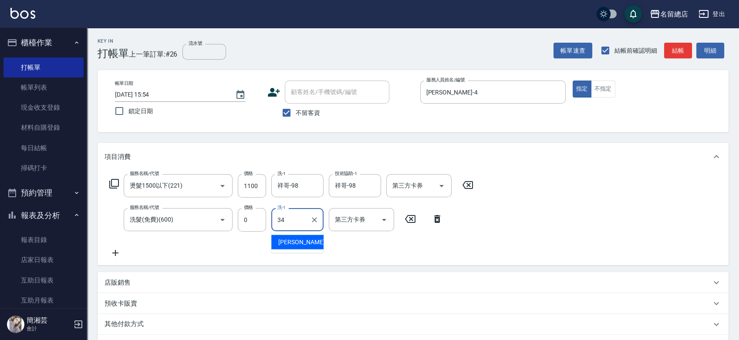
type input "[PERSON_NAME]-34"
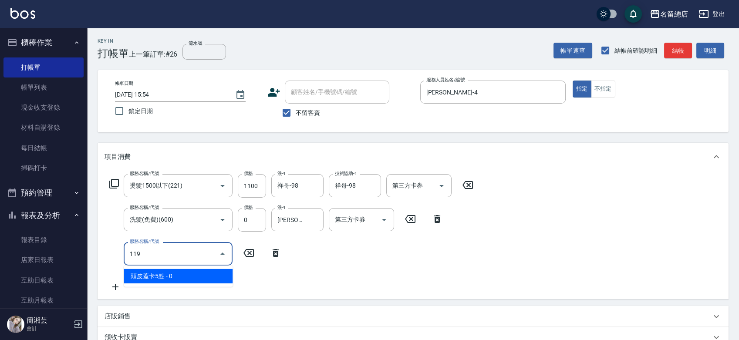
type input "頭皮蓋卡5點(119)"
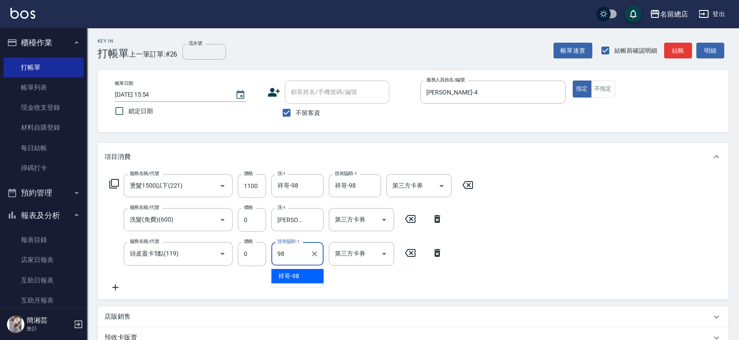
type input "祥哥-98"
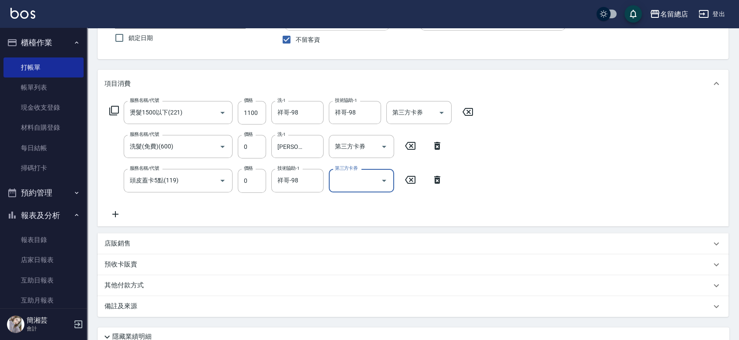
scroll to position [147, 0]
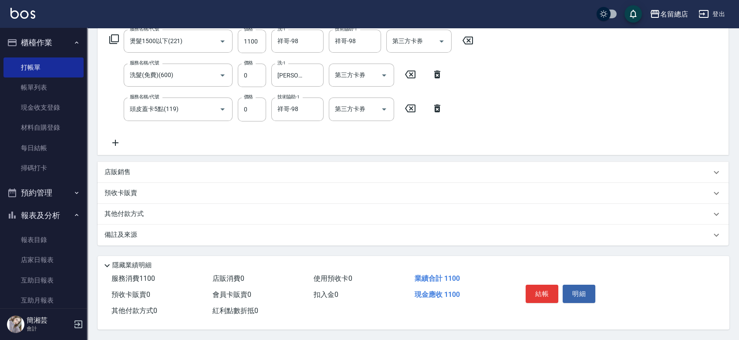
click at [129, 176] on div "店販銷售" at bounding box center [413, 172] width 631 height 21
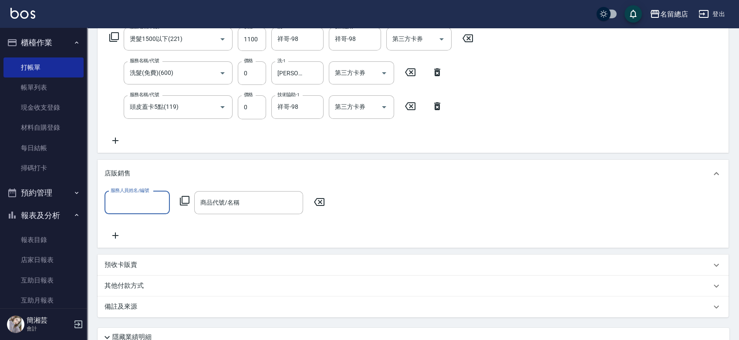
scroll to position [0, 0]
type input "[PERSON_NAME]-4"
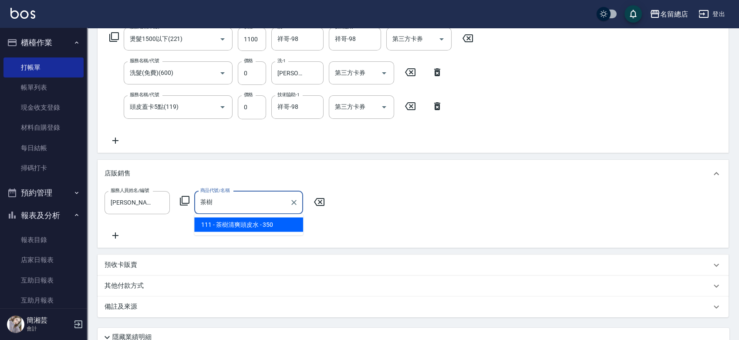
click at [246, 225] on span "111 - 茶樹清爽頭皮水 - 350" at bounding box center [248, 224] width 109 height 14
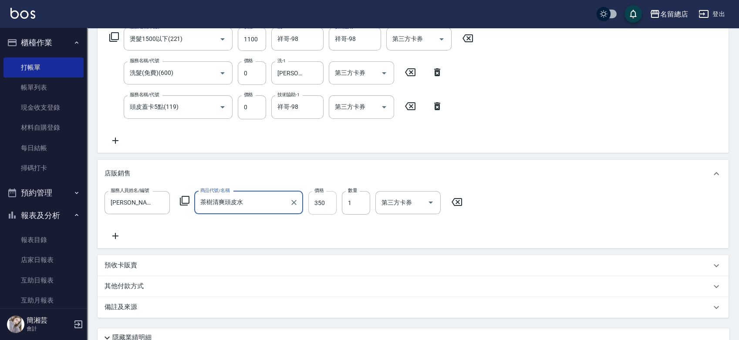
type input "茶樹清爽頭皮水"
click at [319, 202] on input "350" at bounding box center [322, 203] width 28 height 24
type input "400"
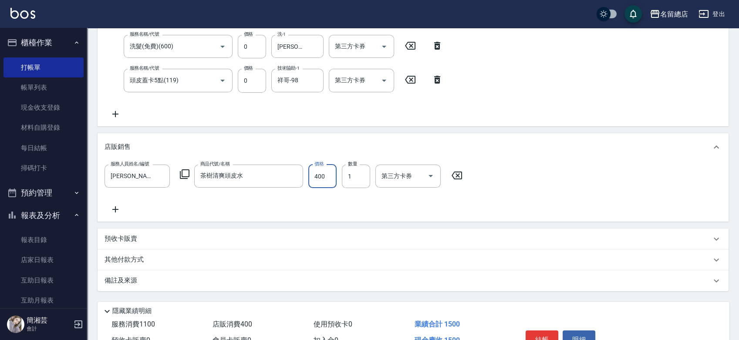
scroll to position [76, 0]
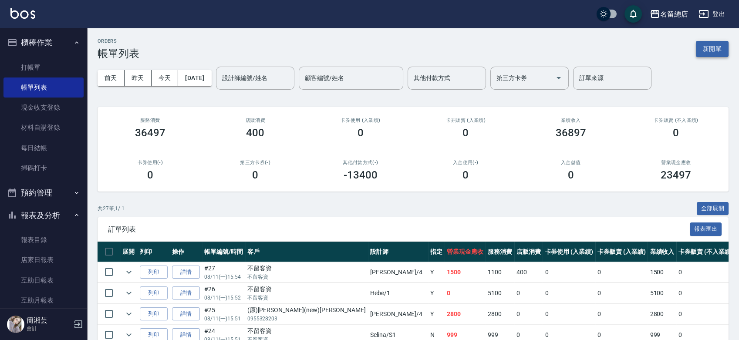
click at [715, 47] on button "新開單" at bounding box center [712, 49] width 33 height 16
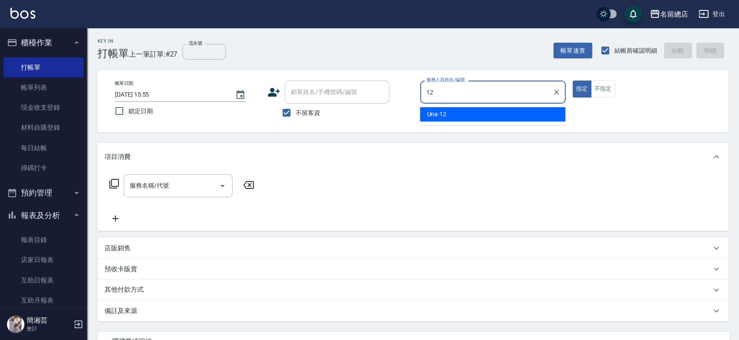
type input "Una-12"
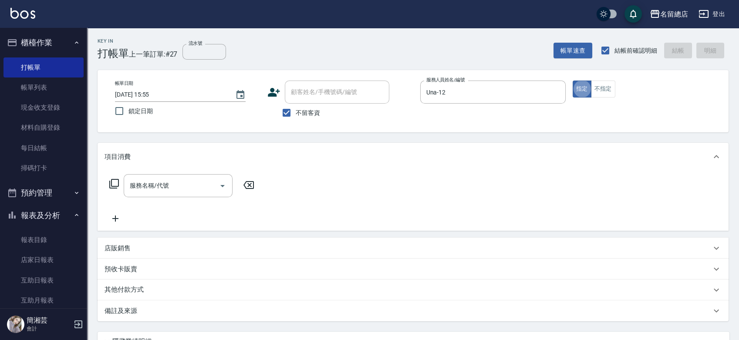
type button "true"
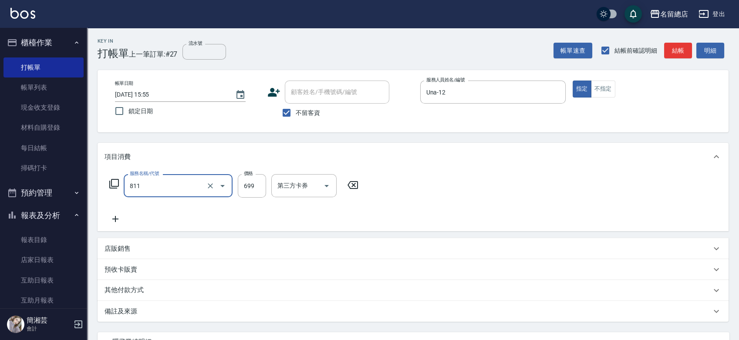
type input "洗+剪(811)"
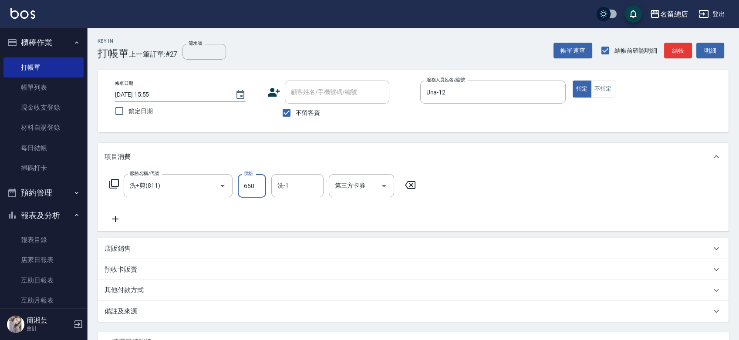
type input "650"
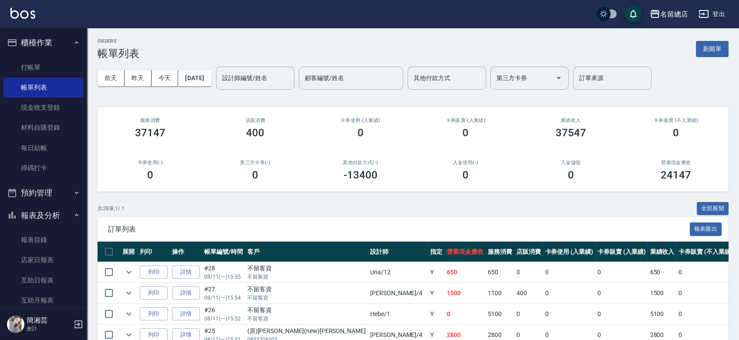
click at [716, 51] on button "新開單" at bounding box center [712, 49] width 33 height 16
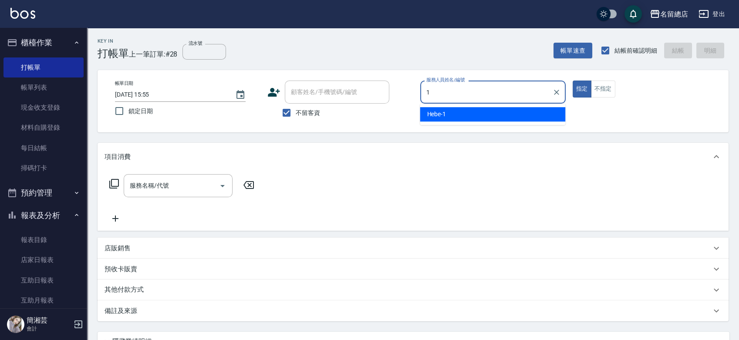
type input "Hebe-1"
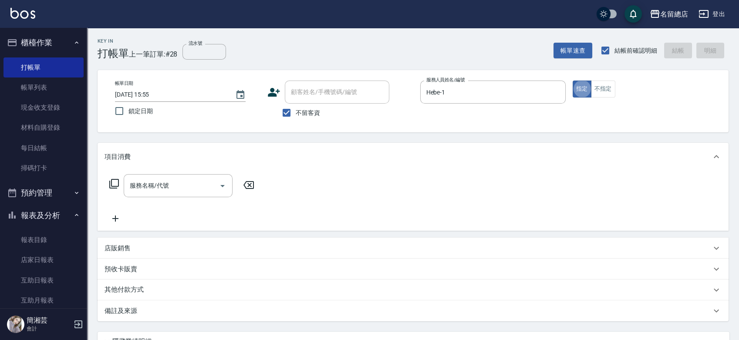
type button "true"
click at [553, 93] on icon "Clear" at bounding box center [556, 92] width 9 height 9
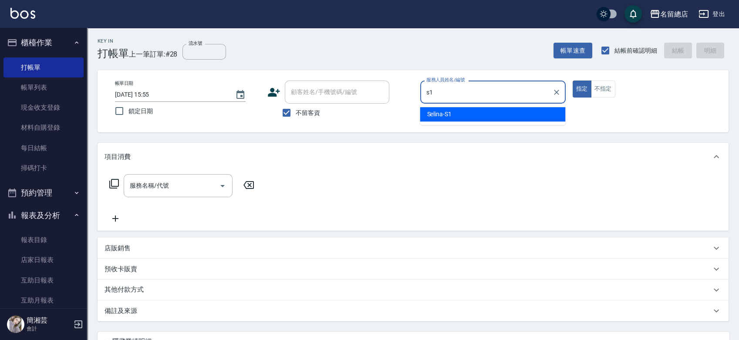
type input "Selina-S1"
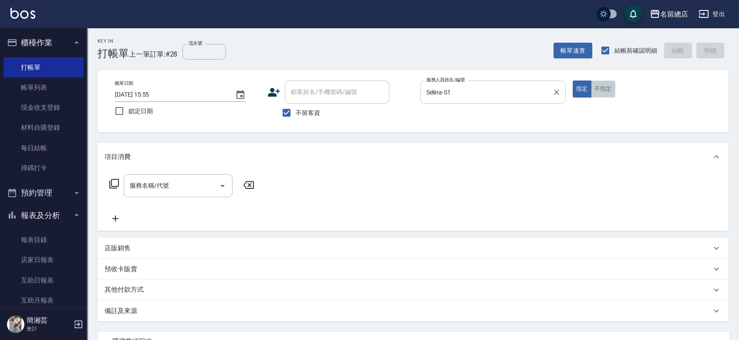
drag, startPoint x: 612, startPoint y: 85, endPoint x: 608, endPoint y: 84, distance: 4.7
click at [612, 84] on button "不指定" at bounding box center [603, 89] width 24 height 17
click at [193, 191] on input "服務名稱/代號" at bounding box center [172, 185] width 88 height 15
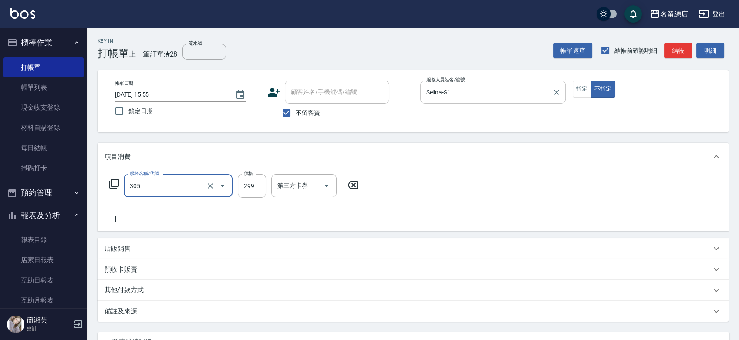
type input "剪髮(305)"
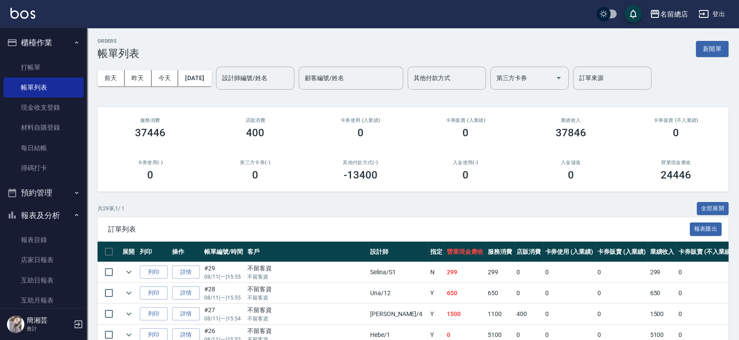
click at [715, 58] on div "ORDERS 帳單列表 新開單" at bounding box center [413, 48] width 631 height 21
click at [715, 48] on button "新開單" at bounding box center [712, 49] width 33 height 16
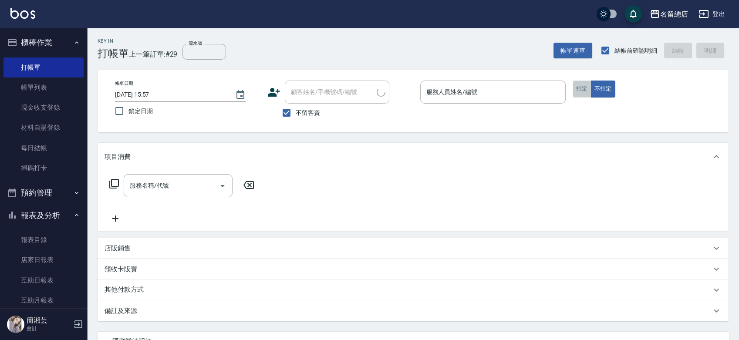
click at [583, 90] on button "指定" at bounding box center [582, 89] width 19 height 17
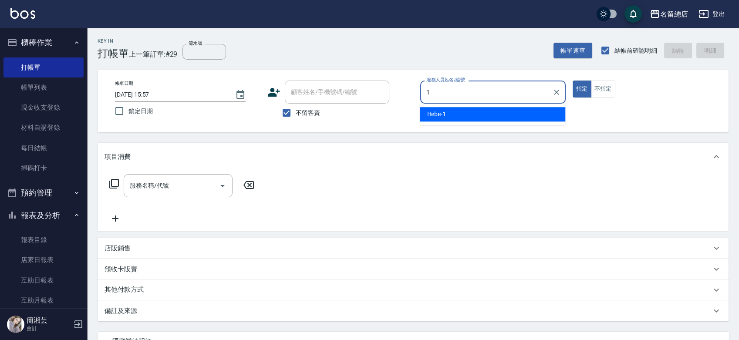
type input "Hebe-1"
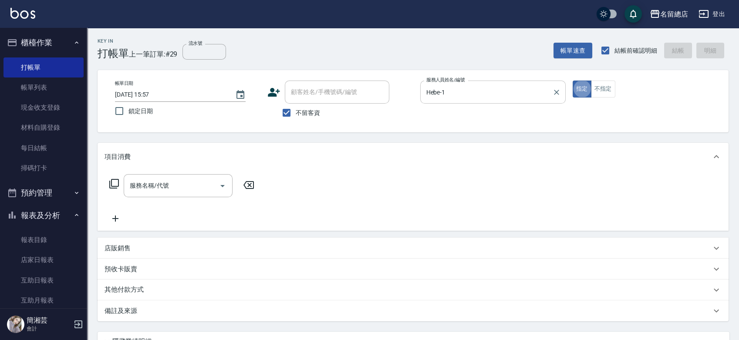
type button "true"
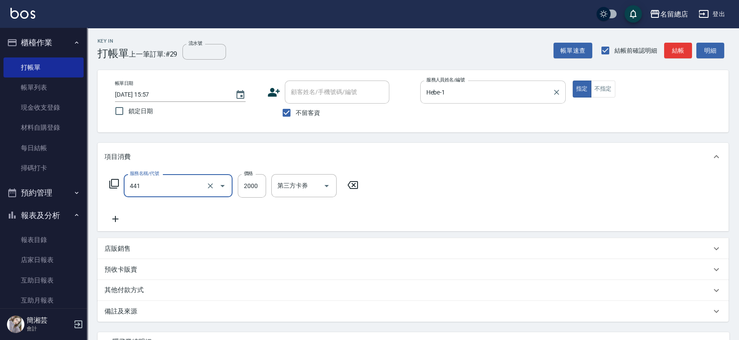
type input "2段自單次1300以上(441)"
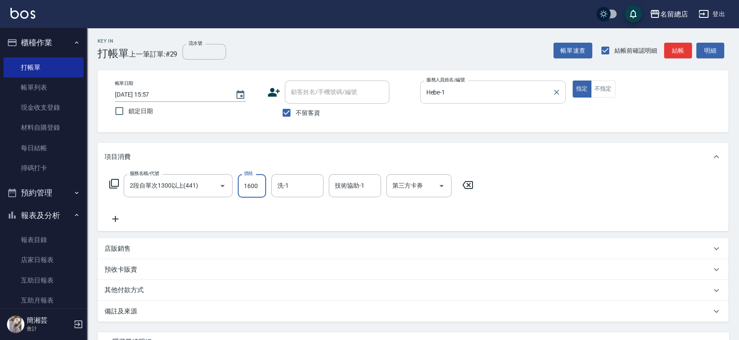
type input "1600"
type input "YY-45"
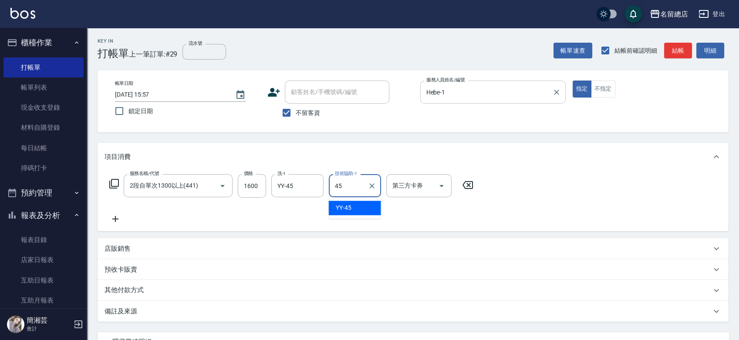
type input "YY-45"
